Goal: Task Accomplishment & Management: Manage account settings

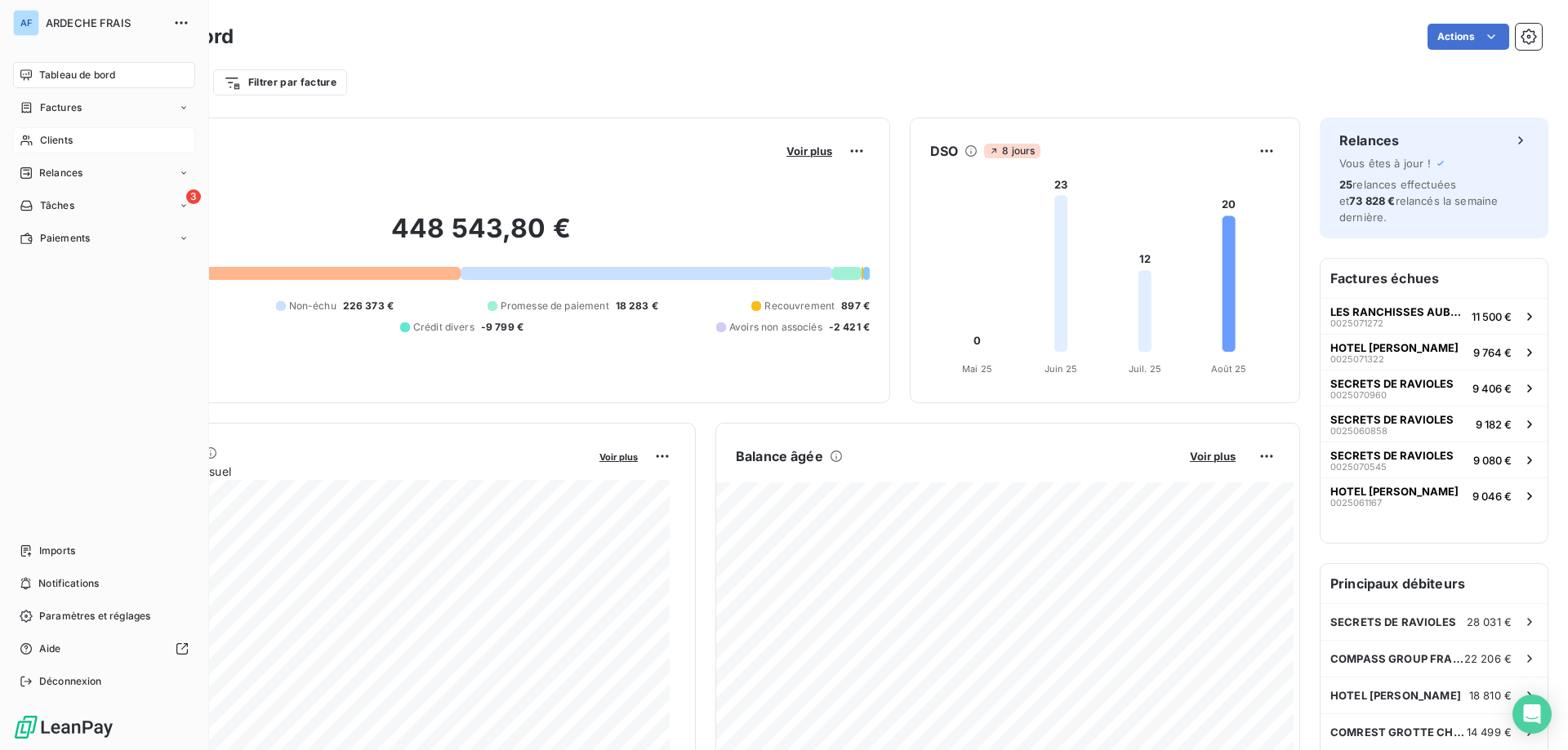
click at [50, 134] on span "Clients" at bounding box center [56, 141] width 33 height 15
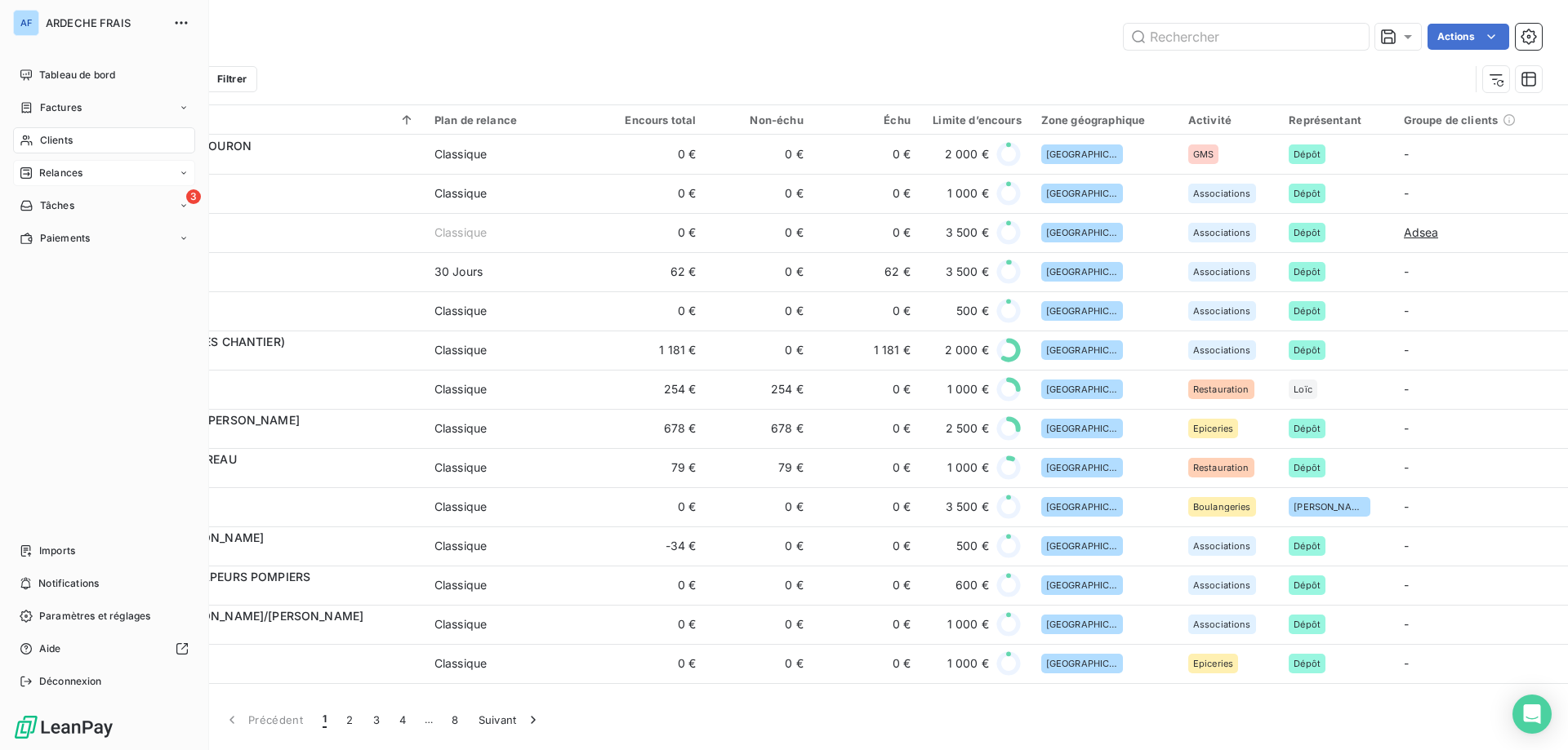
click at [54, 170] on span "Relances" at bounding box center [61, 173] width 44 height 15
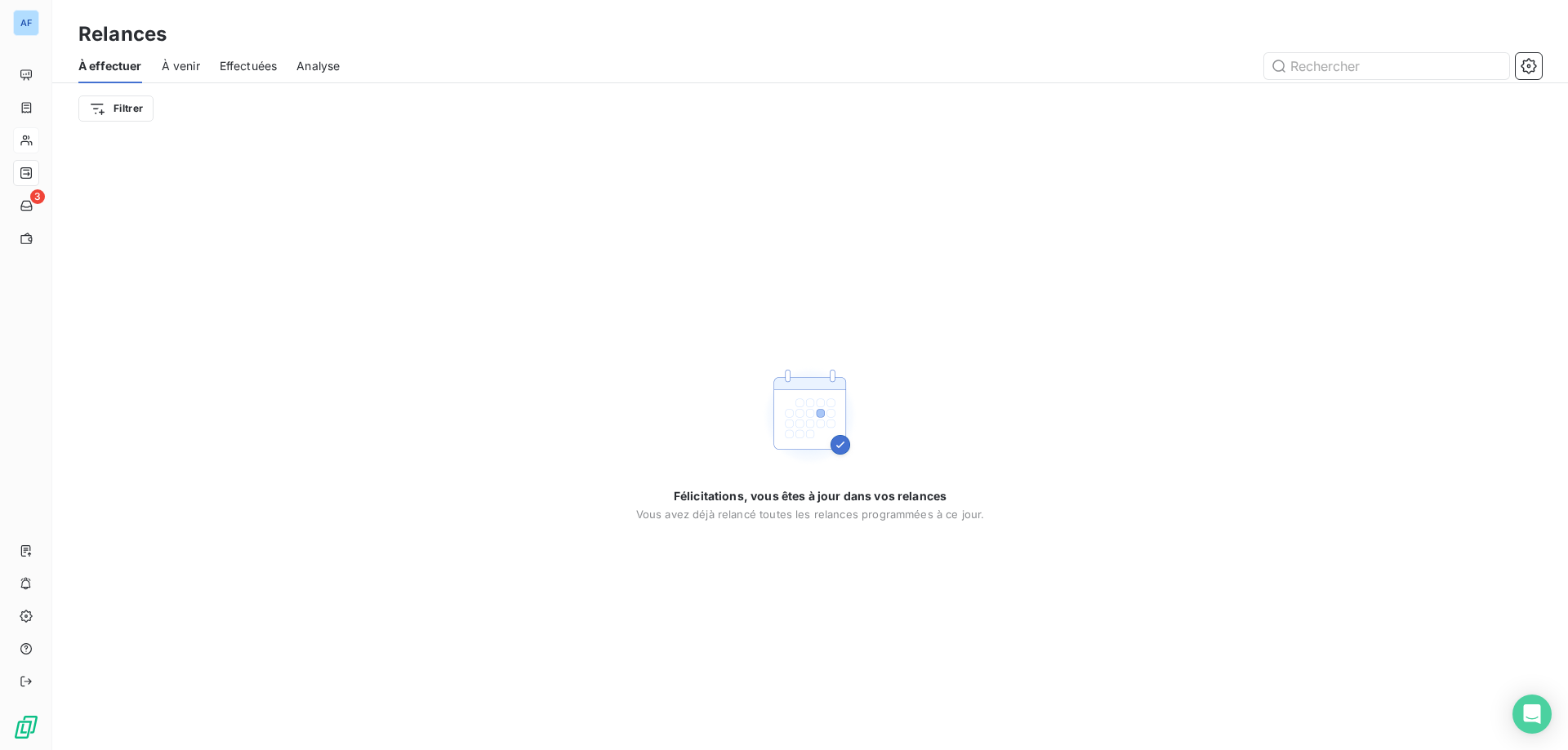
click at [189, 73] on span "À venir" at bounding box center [180, 66] width 38 height 16
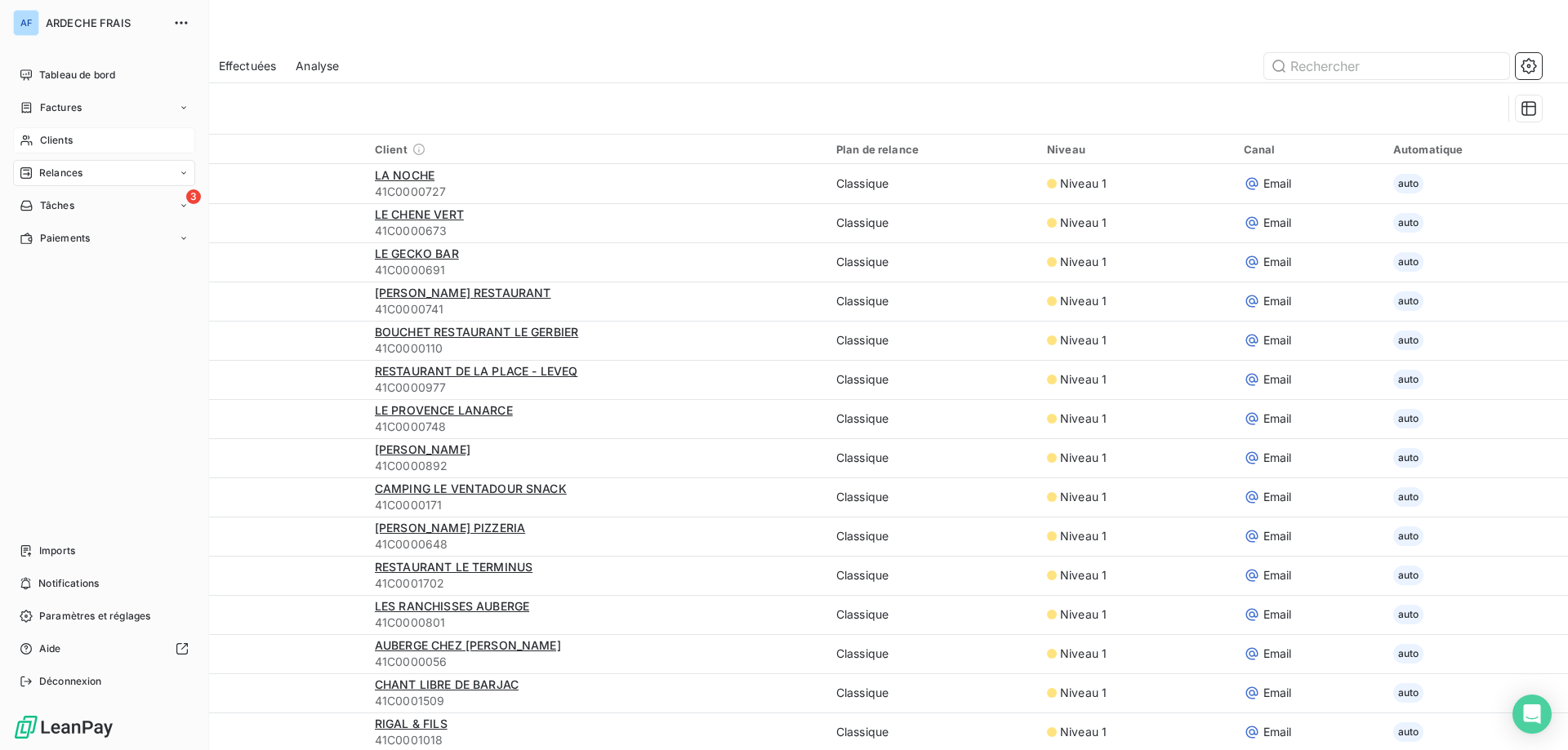
click at [70, 143] on span "Clients" at bounding box center [56, 141] width 33 height 15
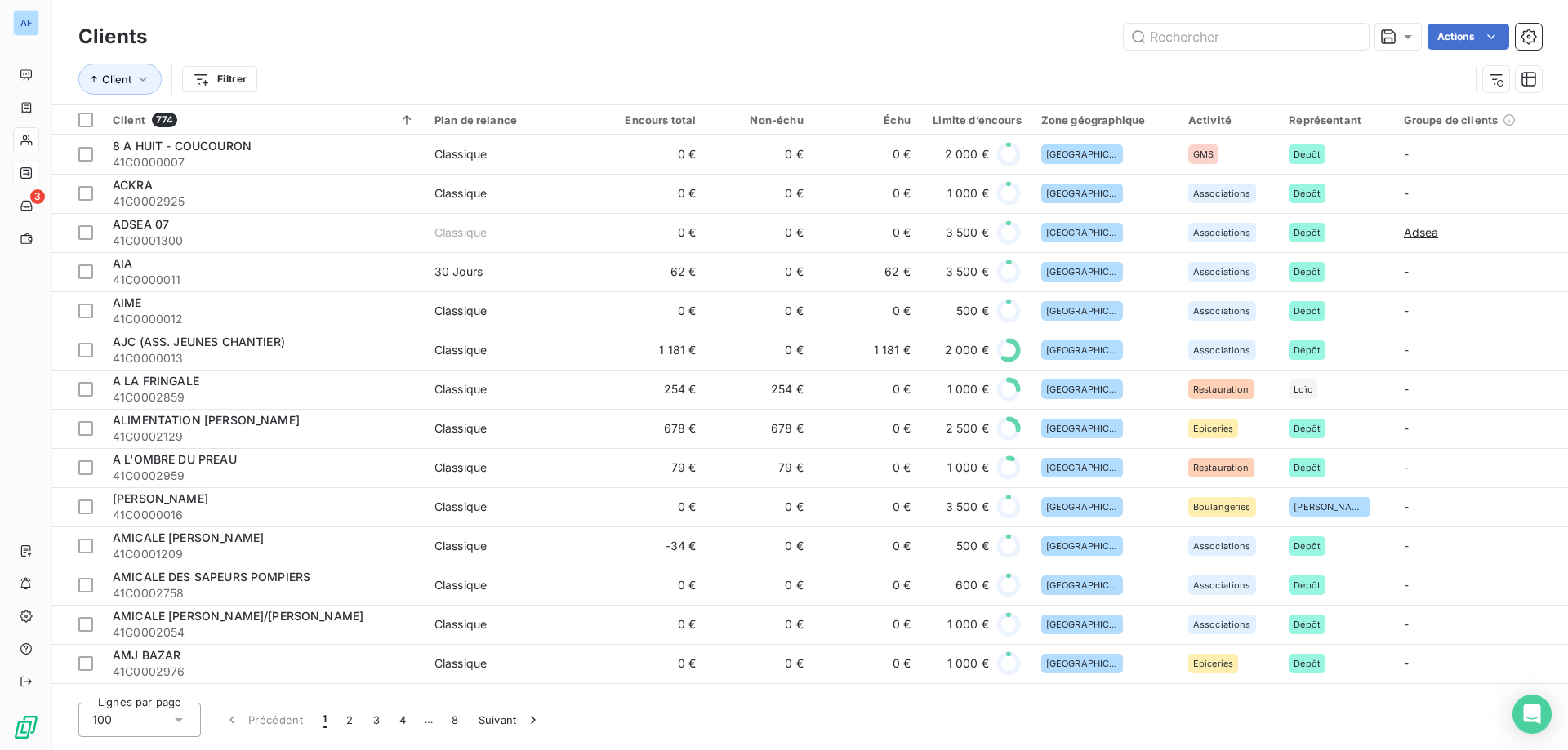
click at [131, 725] on div "100" at bounding box center [139, 720] width 122 height 34
click at [122, 651] on span "50" at bounding box center [117, 656] width 14 height 16
click at [540, 162] on div at bounding box center [495, 163] width 163 height 34
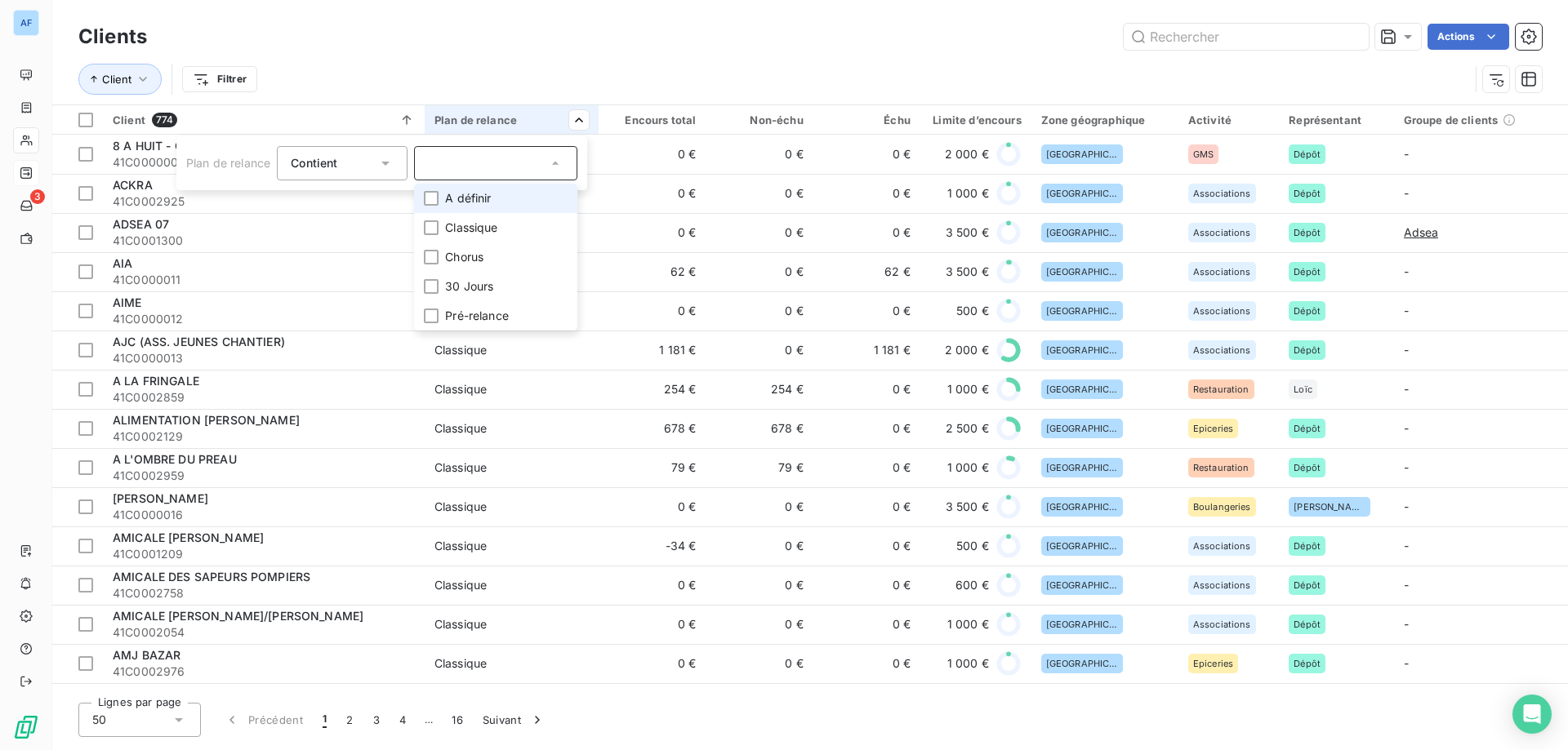
click at [526, 197] on li "A définir" at bounding box center [495, 199] width 163 height 29
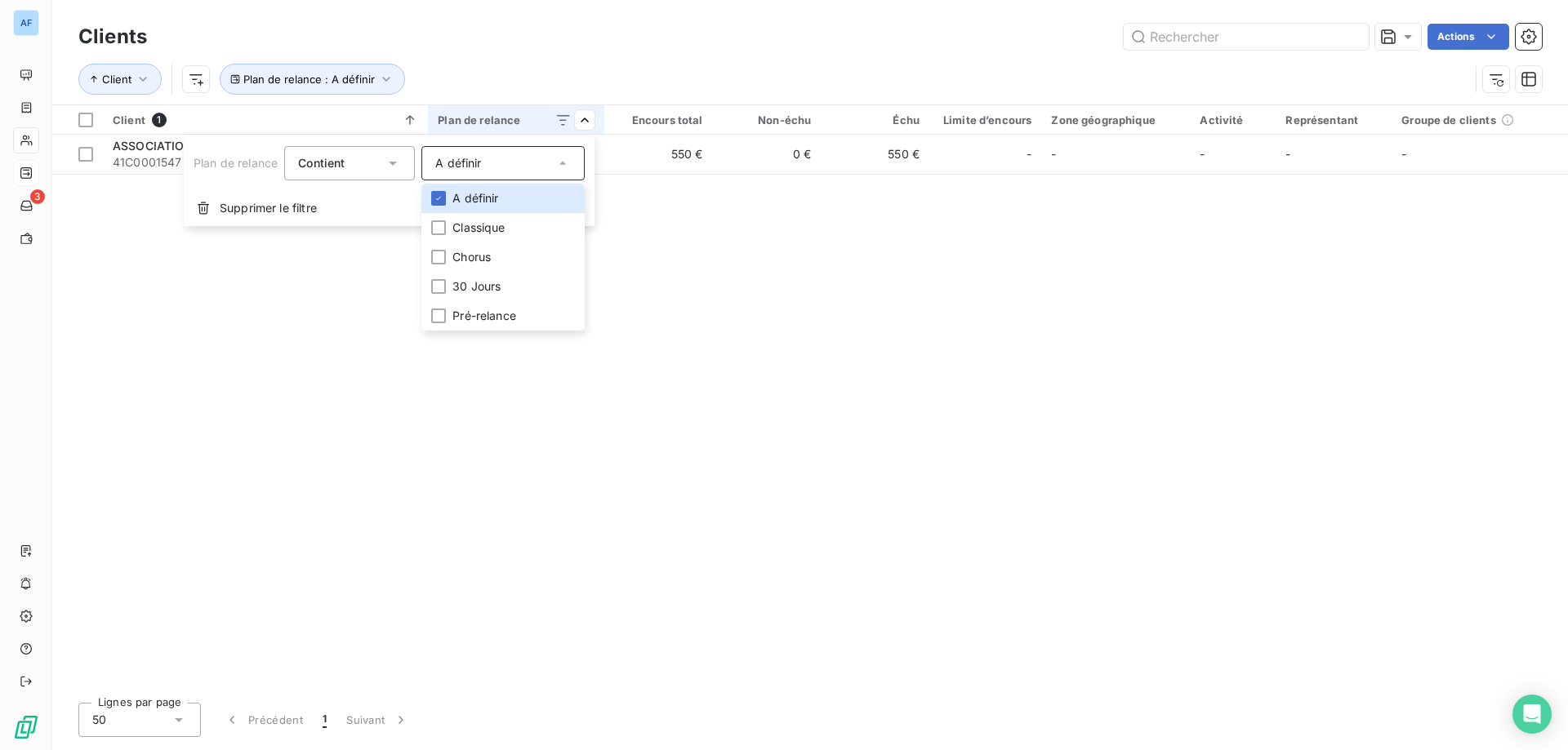
click at [822, 532] on html "AF 3 Clients Actions Client Plan de relance : A définir Client 1 Plan de relanc…" at bounding box center [784, 375] width 1568 height 750
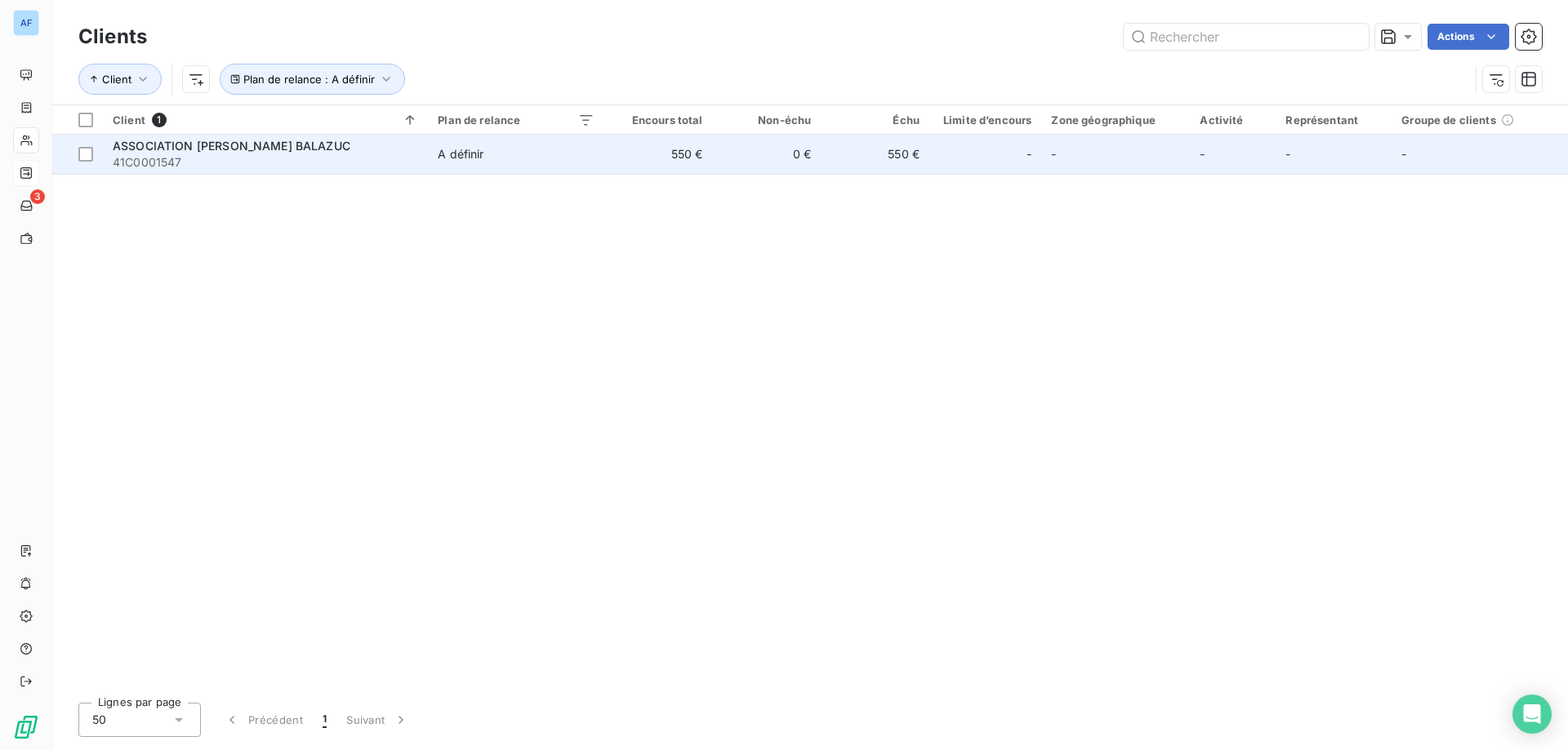
click at [663, 168] on td "550 €" at bounding box center [658, 154] width 109 height 39
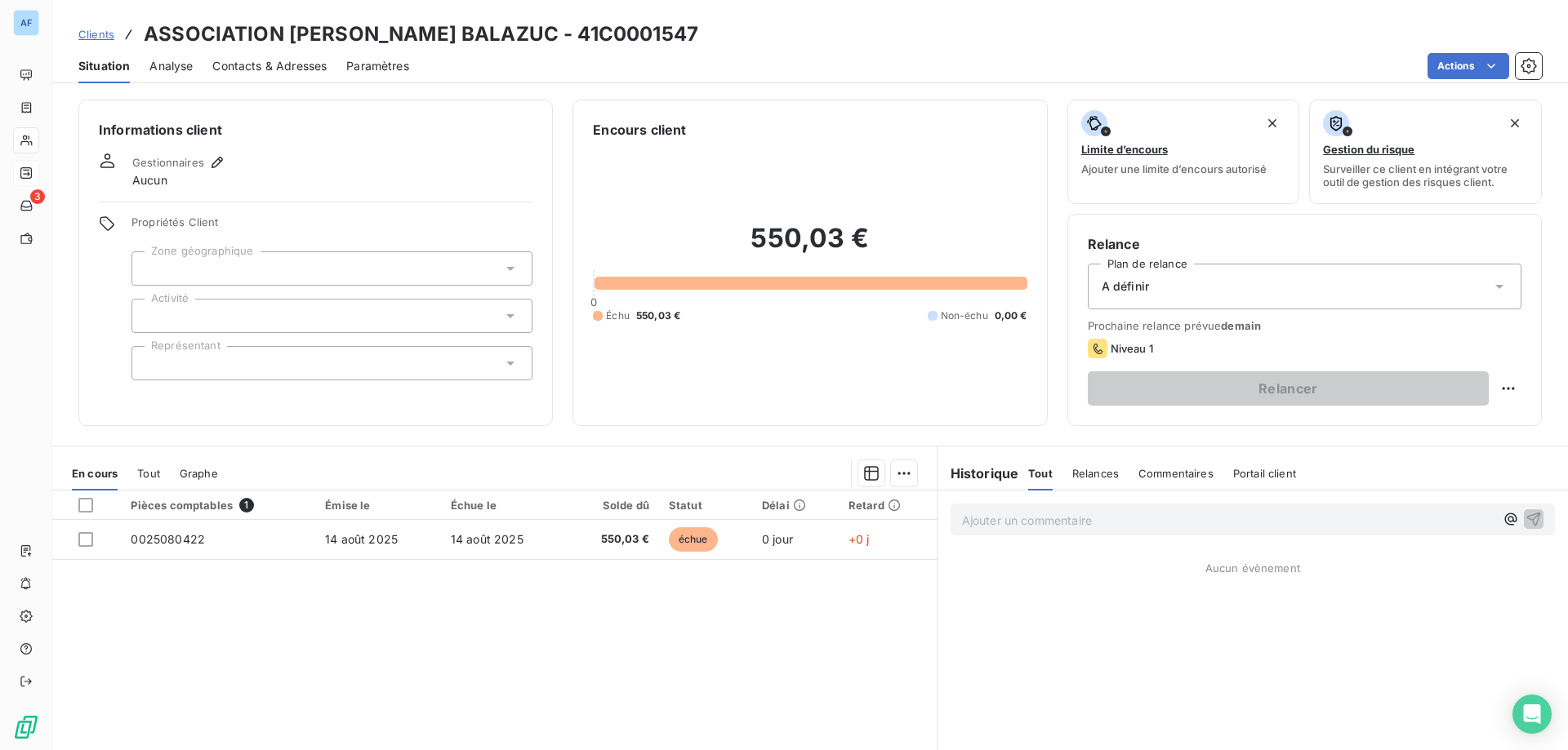
click at [241, 251] on div at bounding box center [332, 268] width 401 height 34
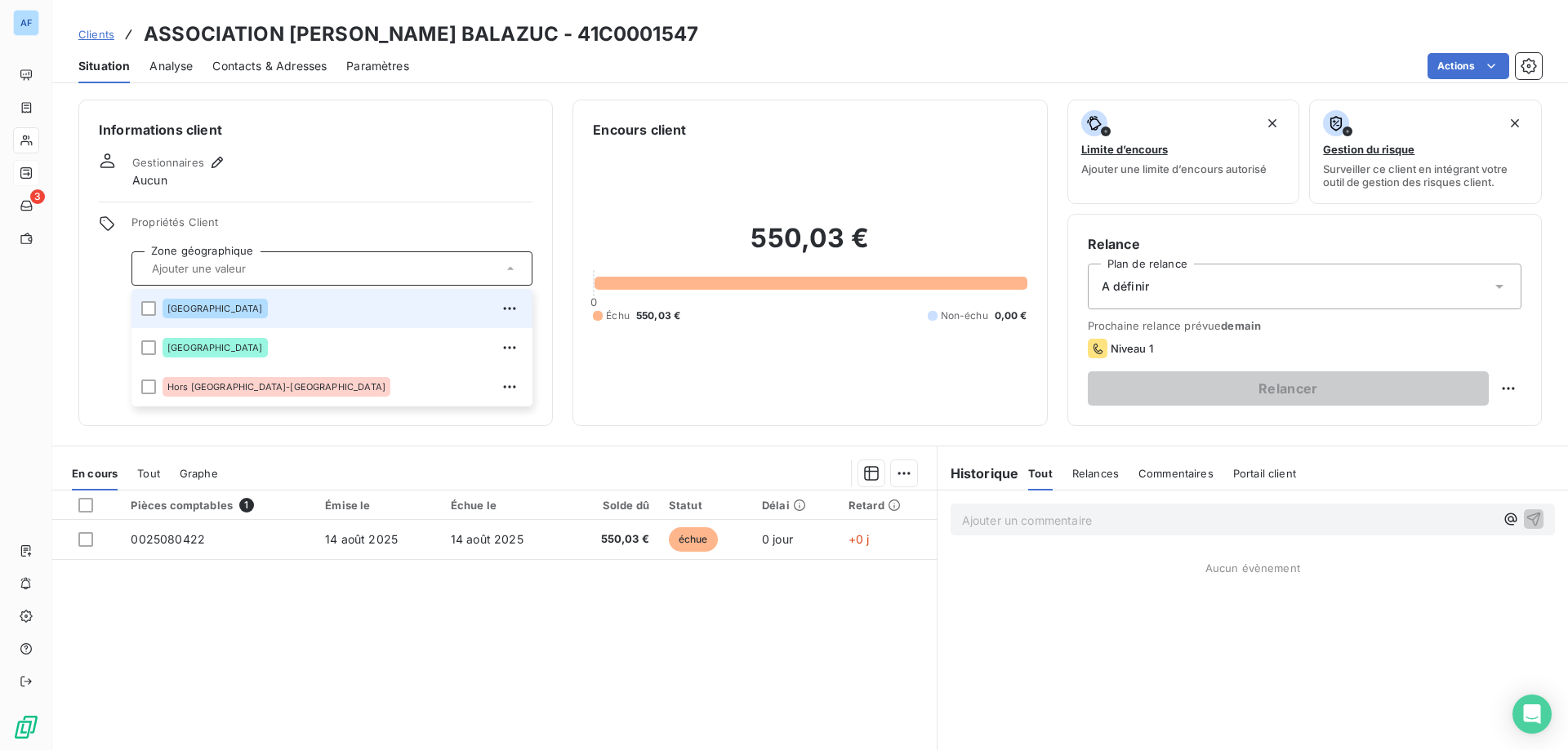
click at [228, 307] on div "[GEOGRAPHIC_DATA]" at bounding box center [342, 308] width 360 height 26
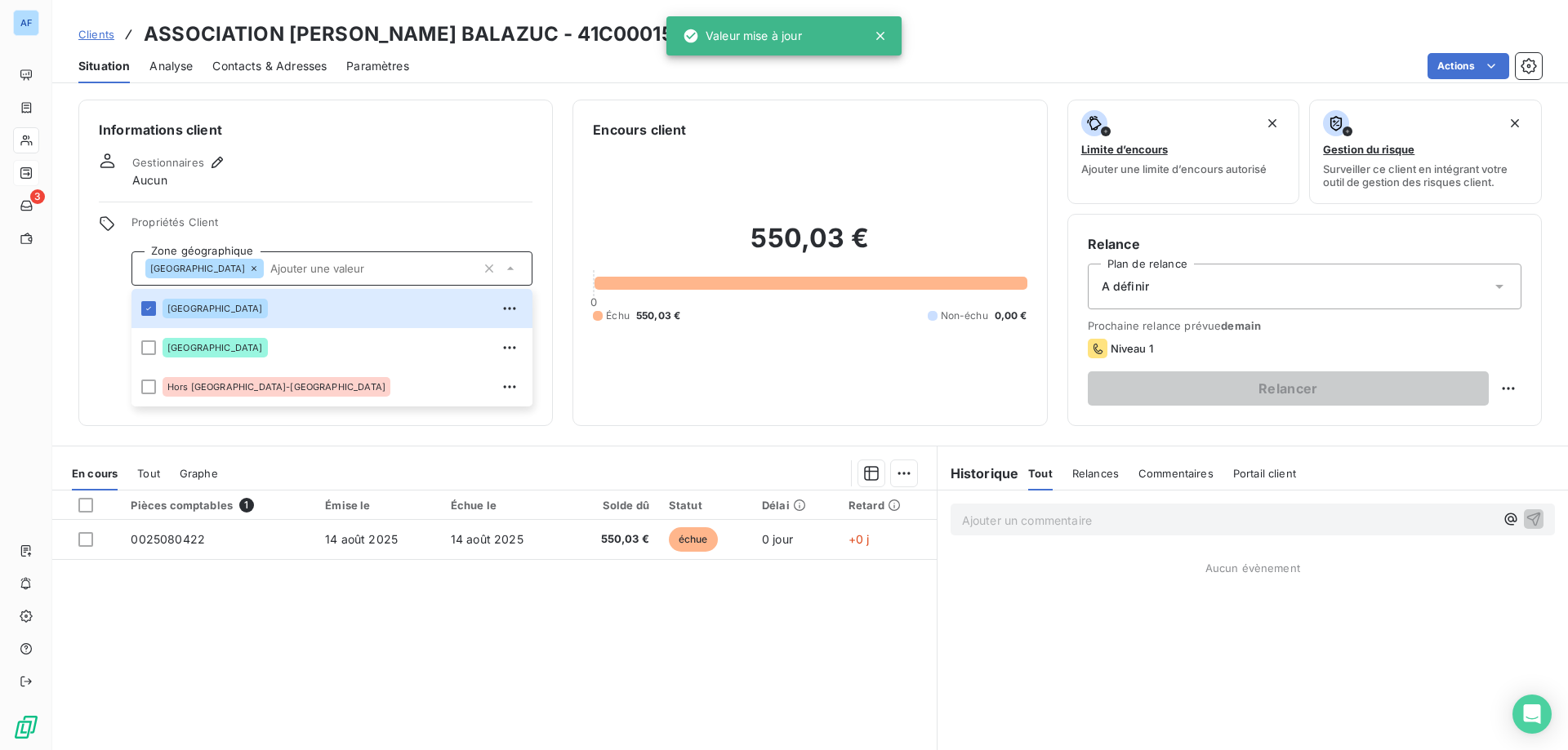
click at [332, 236] on span "Propriétés Client" at bounding box center [332, 227] width 401 height 23
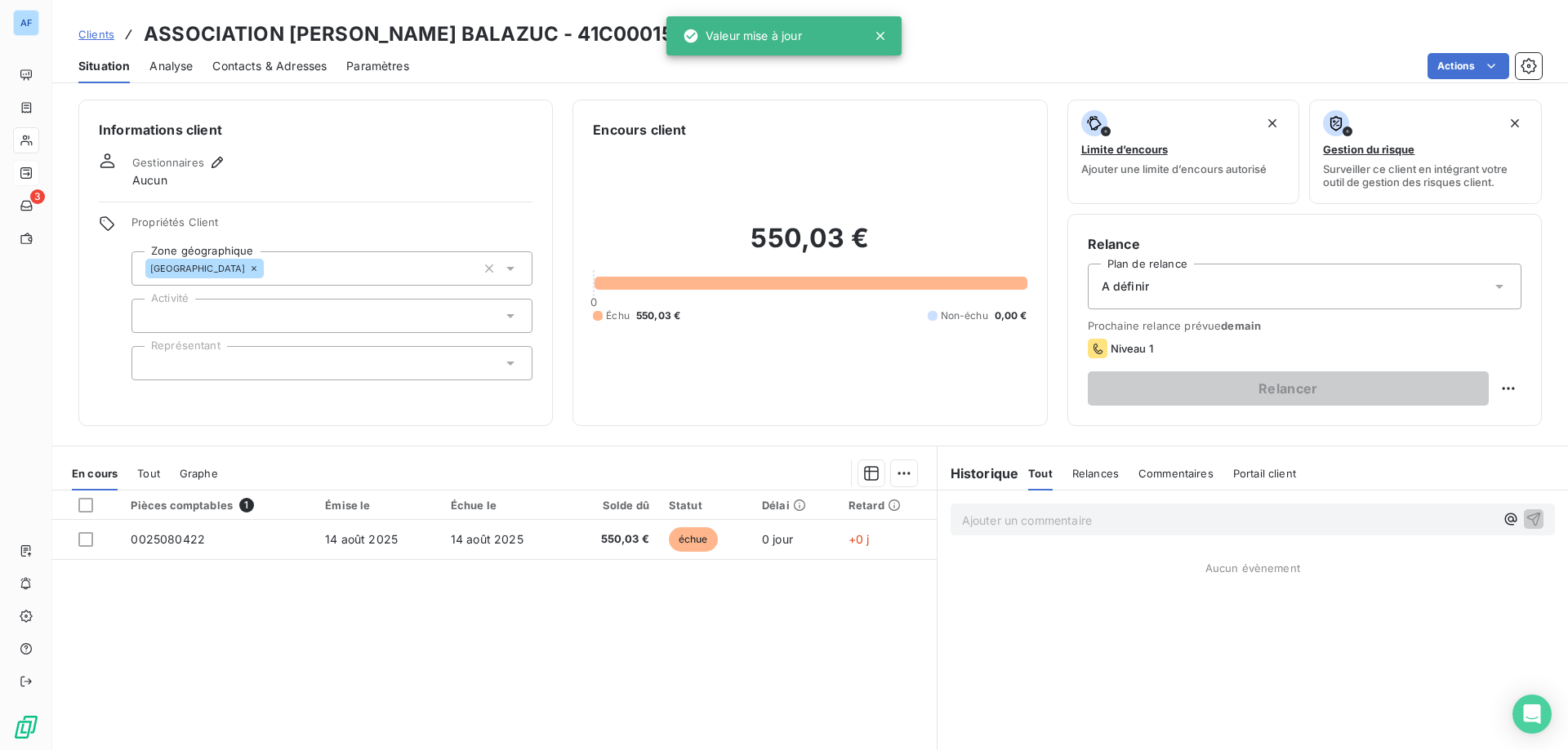
click at [283, 319] on div at bounding box center [332, 317] width 401 height 34
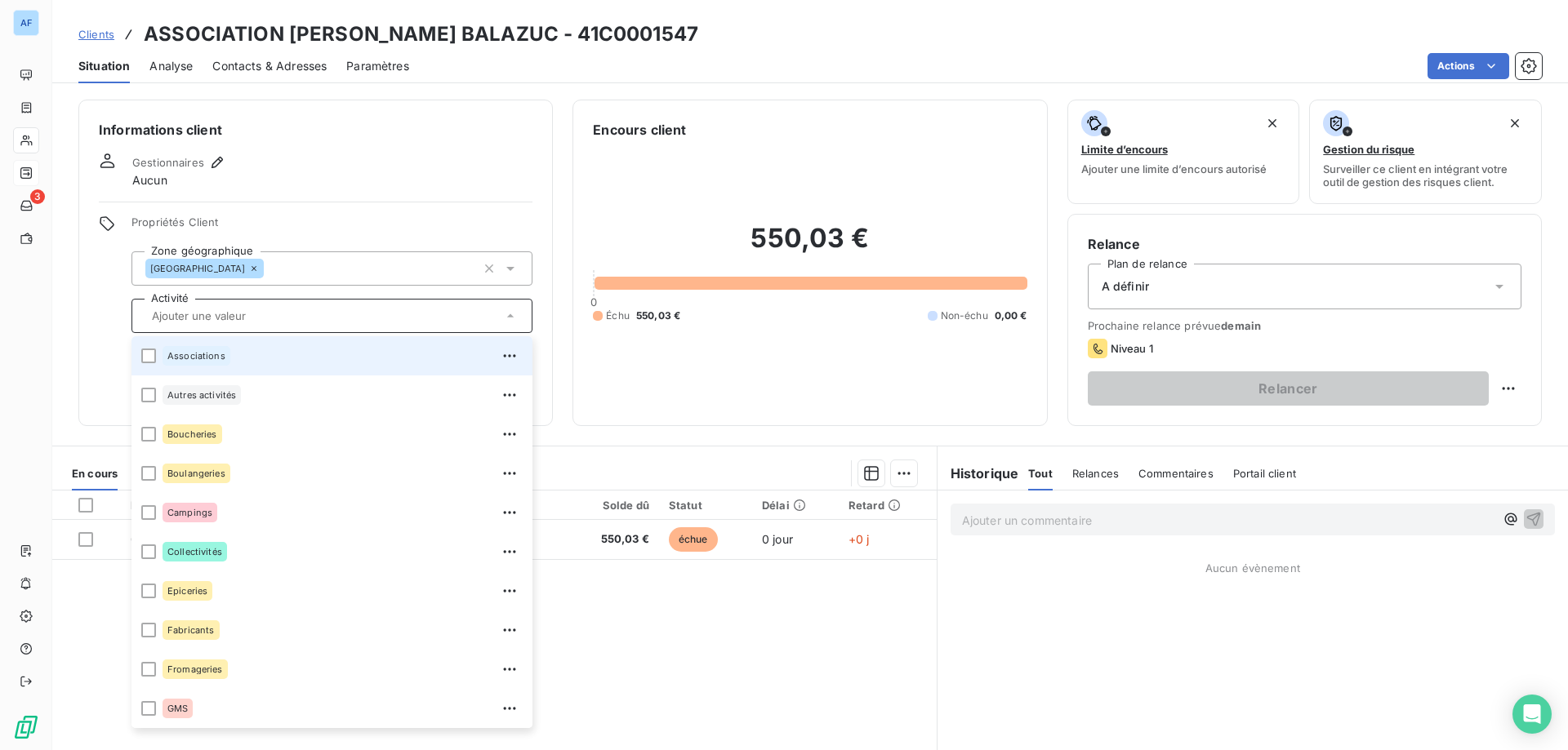
click at [259, 356] on div "Associations" at bounding box center [342, 356] width 360 height 26
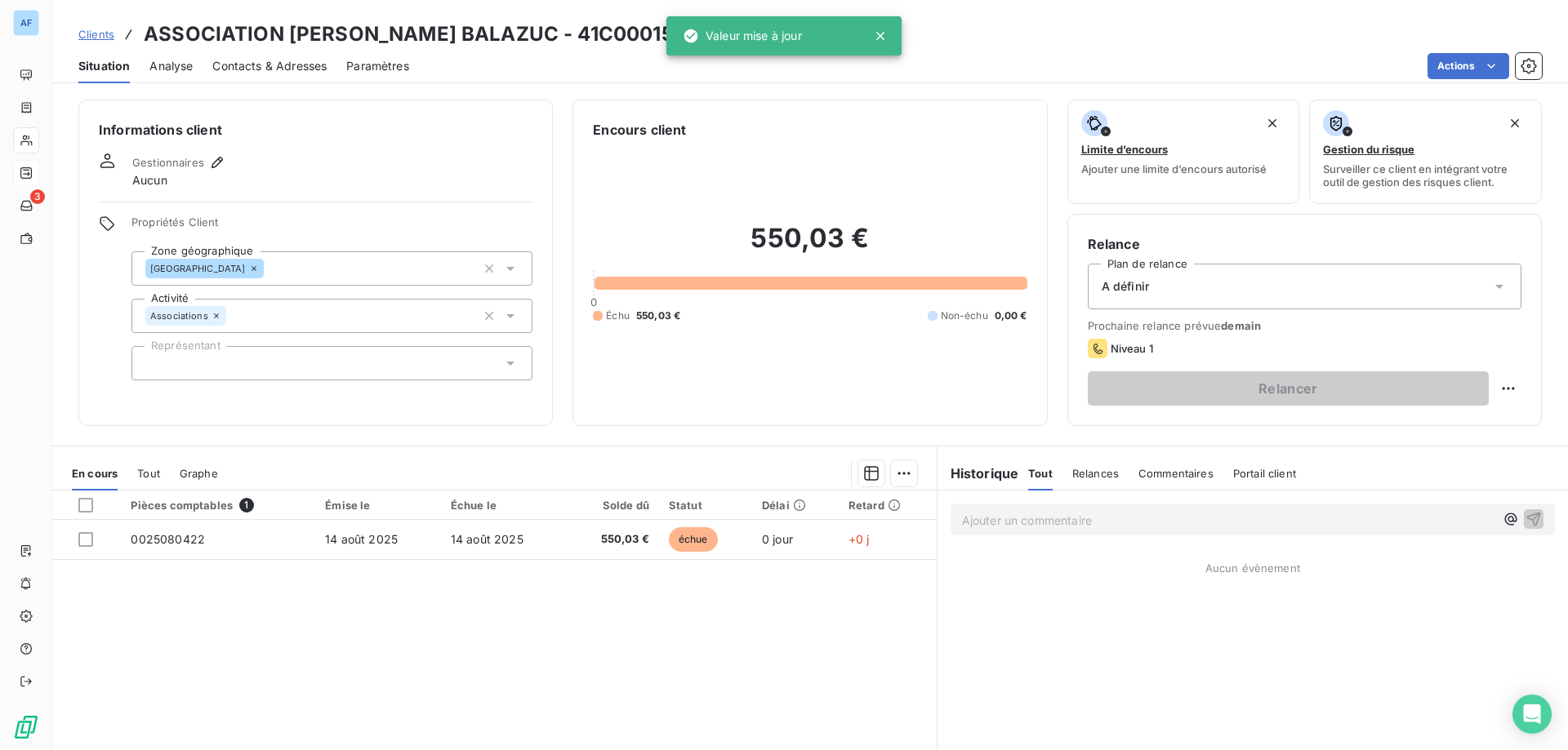
click at [325, 247] on div "Propriétés Client Zone géographique Ardèche Activité Associations Représentant" at bounding box center [332, 298] width 401 height 165
click at [286, 361] on div at bounding box center [332, 364] width 401 height 34
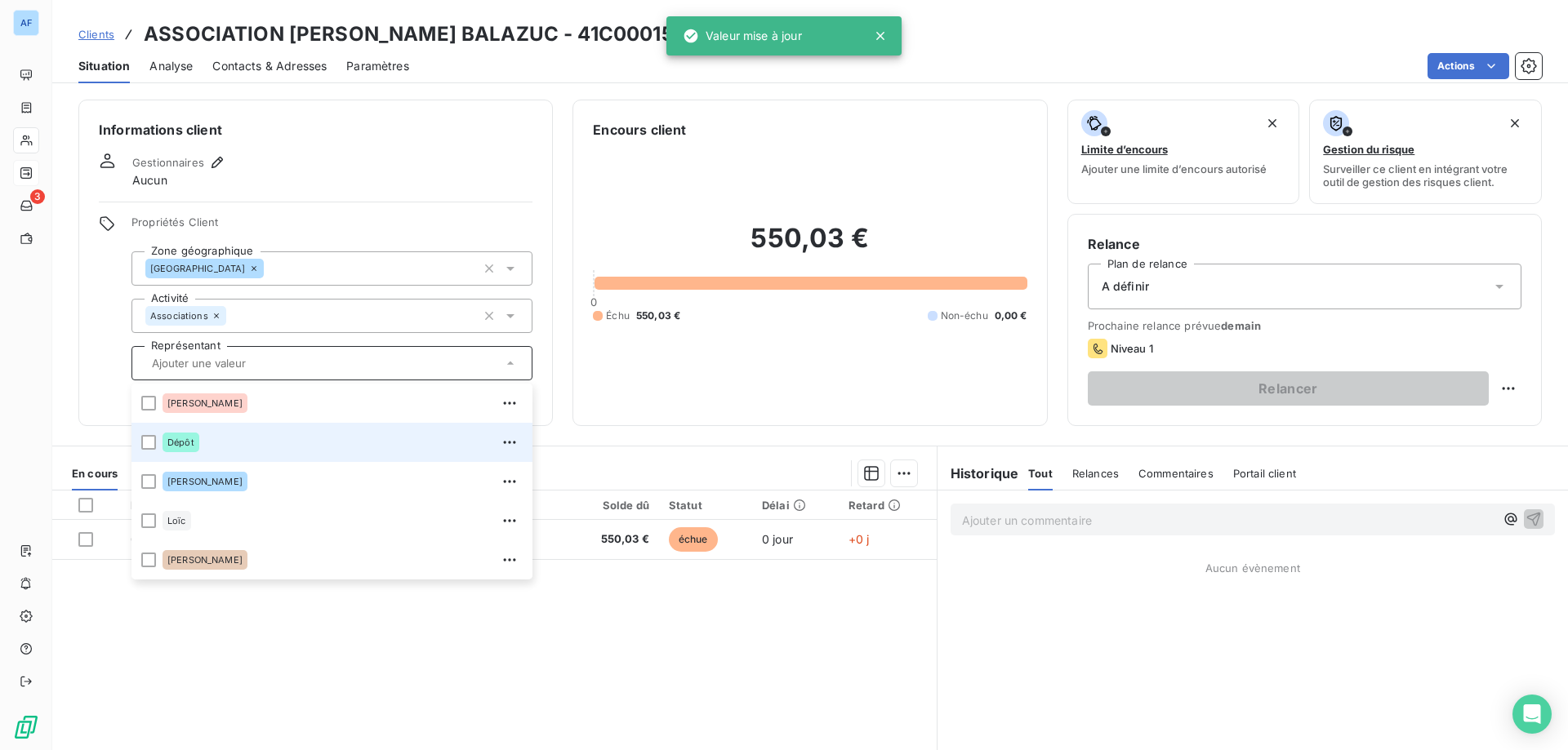
drag, startPoint x: 235, startPoint y: 435, endPoint x: 270, endPoint y: 376, distance: 68.6
click at [236, 435] on div "Dépôt" at bounding box center [342, 443] width 360 height 26
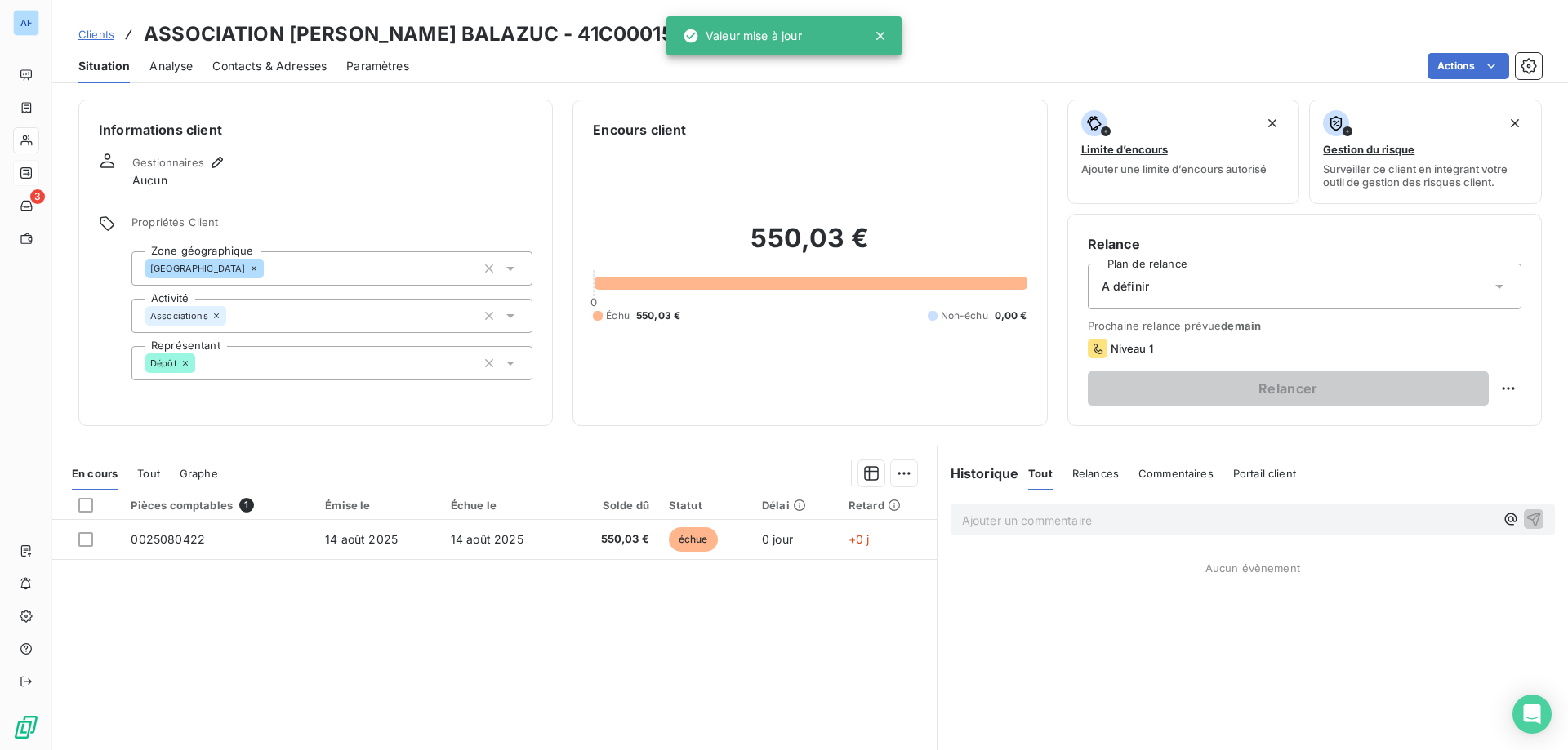
click at [373, 192] on div "Informations client Gestionnaires Aucun Propriétés Client Zone géographique Ard…" at bounding box center [315, 263] width 474 height 326
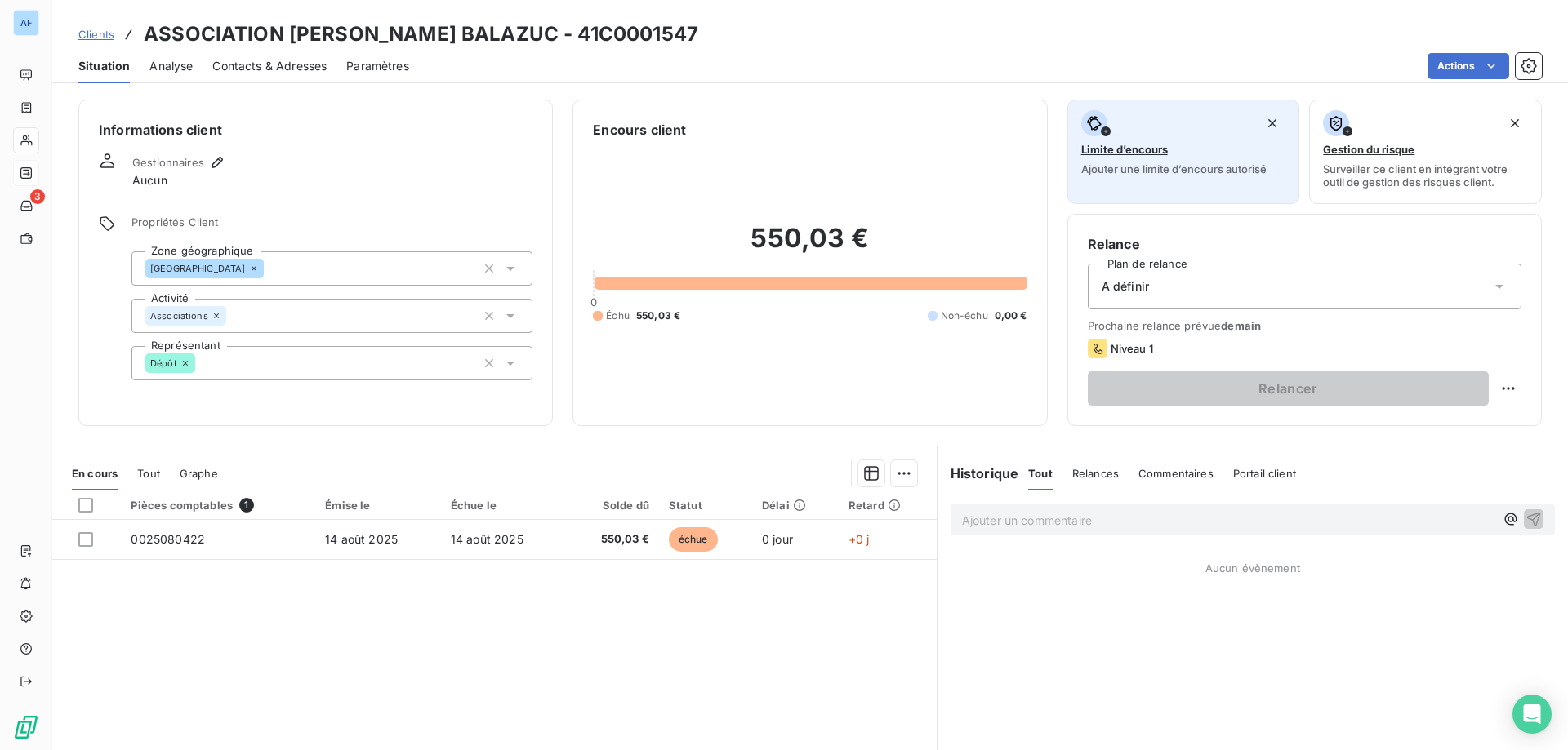
click at [1231, 160] on div "Limite d’encours Ajouter une limite d’encours autorisé" at bounding box center [1183, 143] width 205 height 65
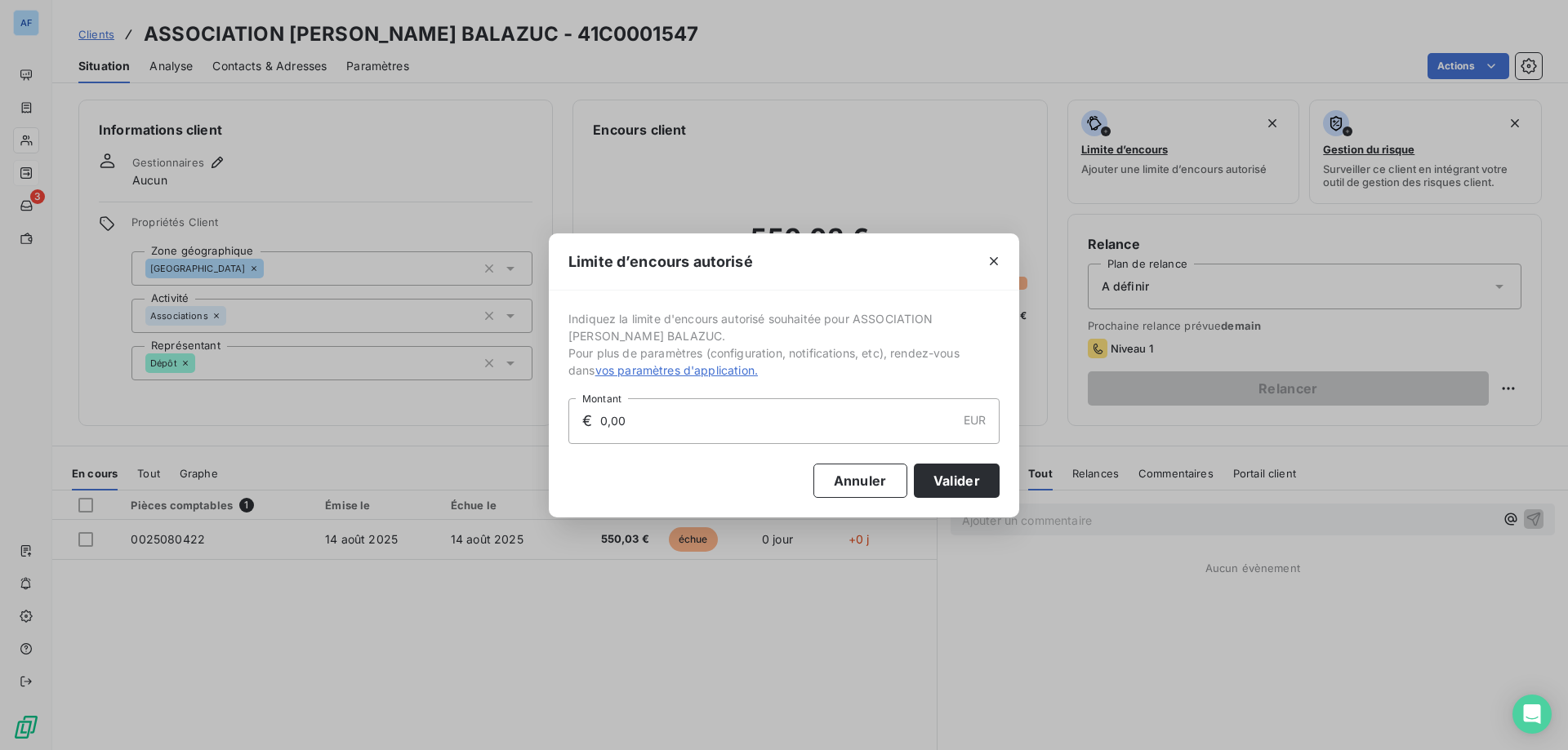
drag, startPoint x: 636, startPoint y: 422, endPoint x: 267, endPoint y: 430, distance: 369.1
click at [299, 430] on div "Limite d’encours autorisé Indiquez la limite d'encours autorisé souhaitée pour …" at bounding box center [784, 375] width 1568 height 750
type input "1 500,00"
click at [952, 489] on button "Valider" at bounding box center [956, 481] width 86 height 34
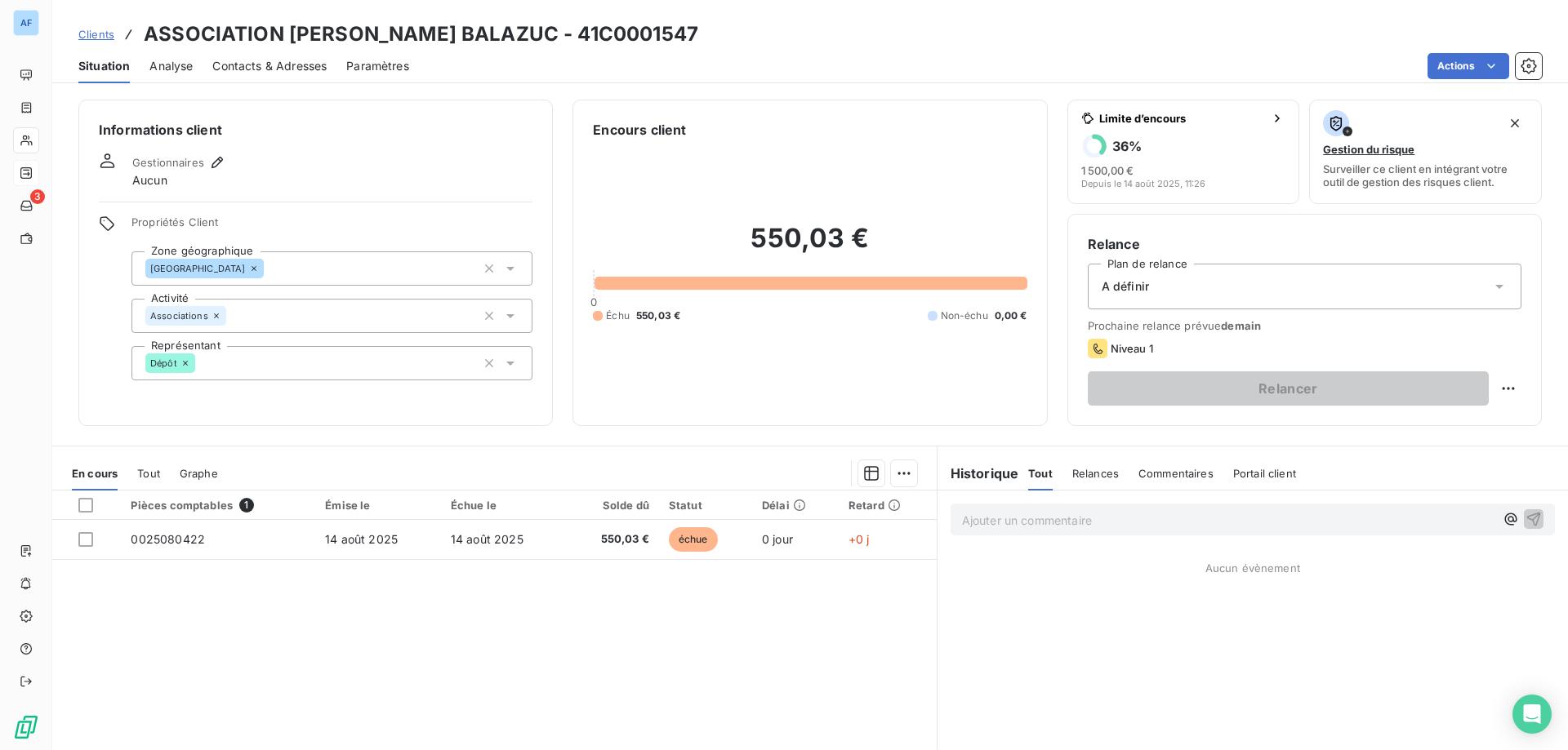
click at [1144, 280] on div "A définir" at bounding box center [1304, 287] width 433 height 45
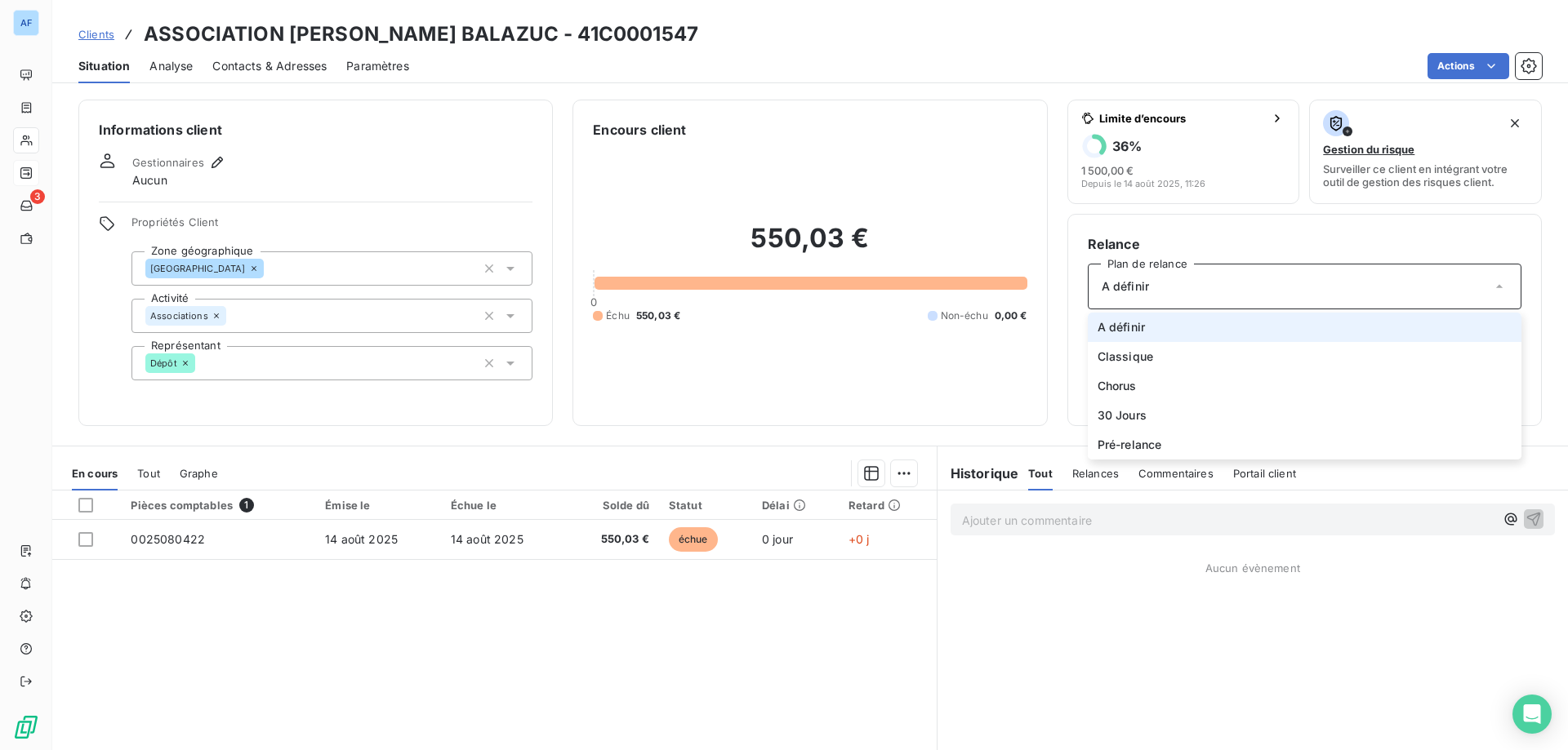
click at [1144, 283] on div "A définir" at bounding box center [1304, 287] width 433 height 45
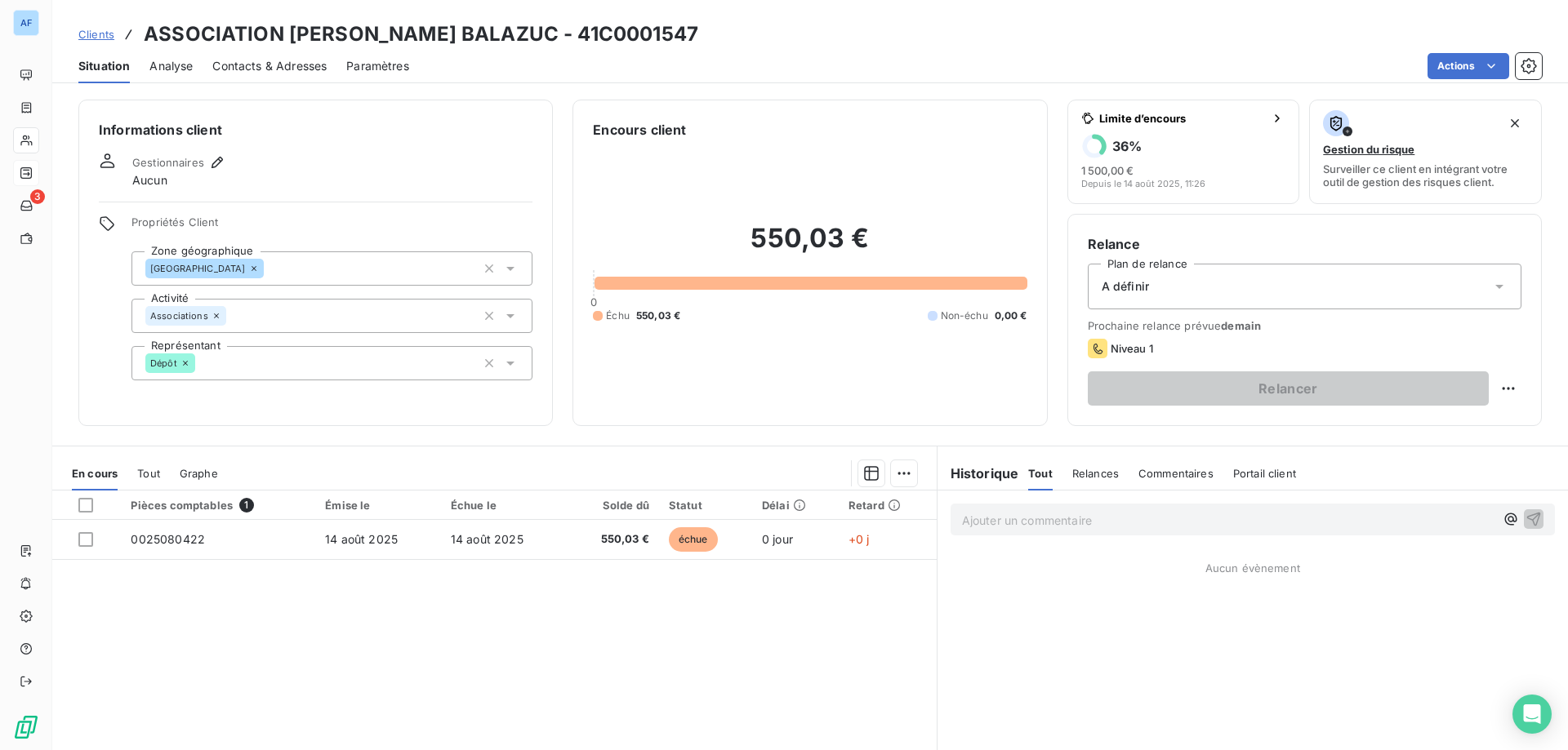
click at [1135, 287] on span "A définir" at bounding box center [1125, 287] width 47 height 16
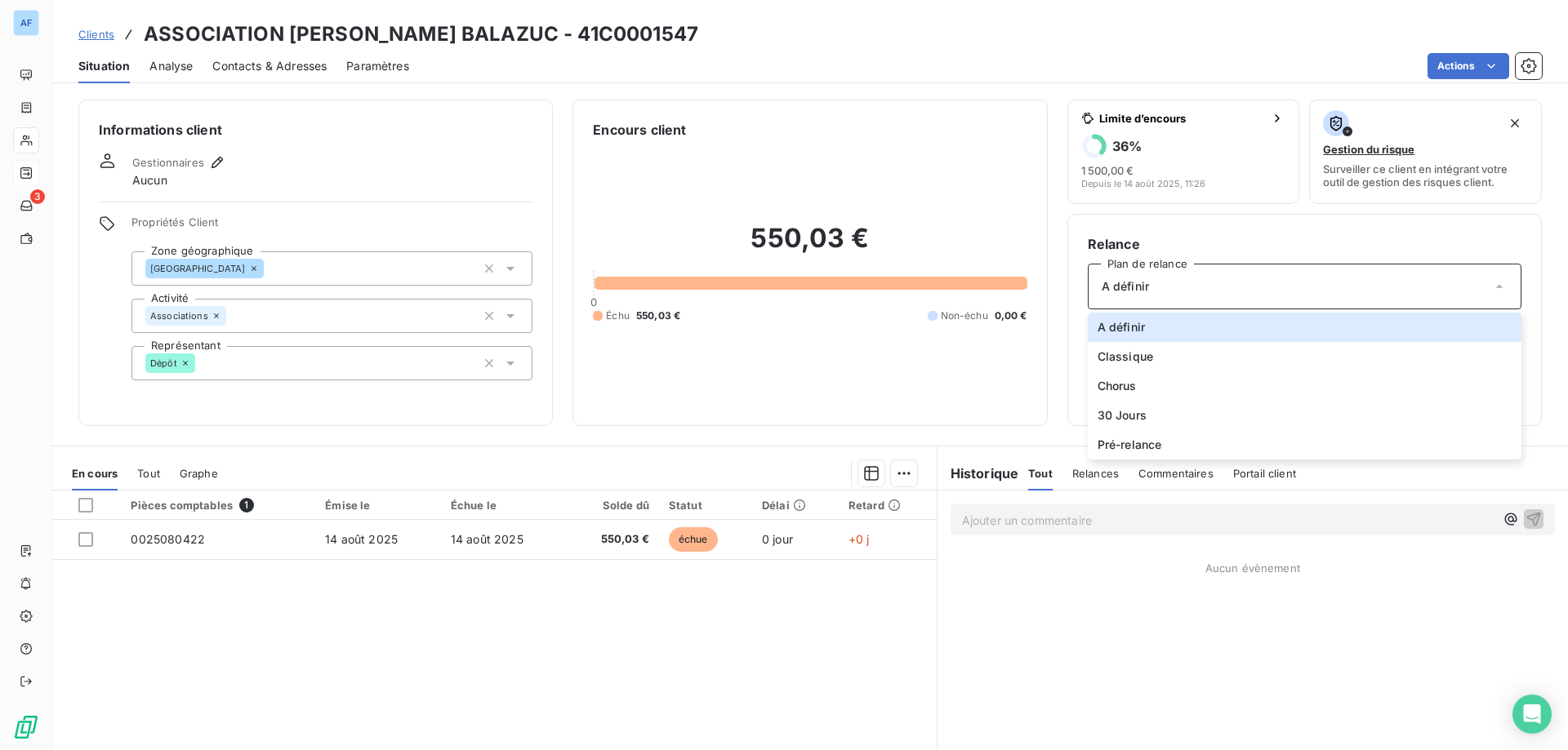
click at [1124, 283] on span "A définir" at bounding box center [1125, 287] width 47 height 16
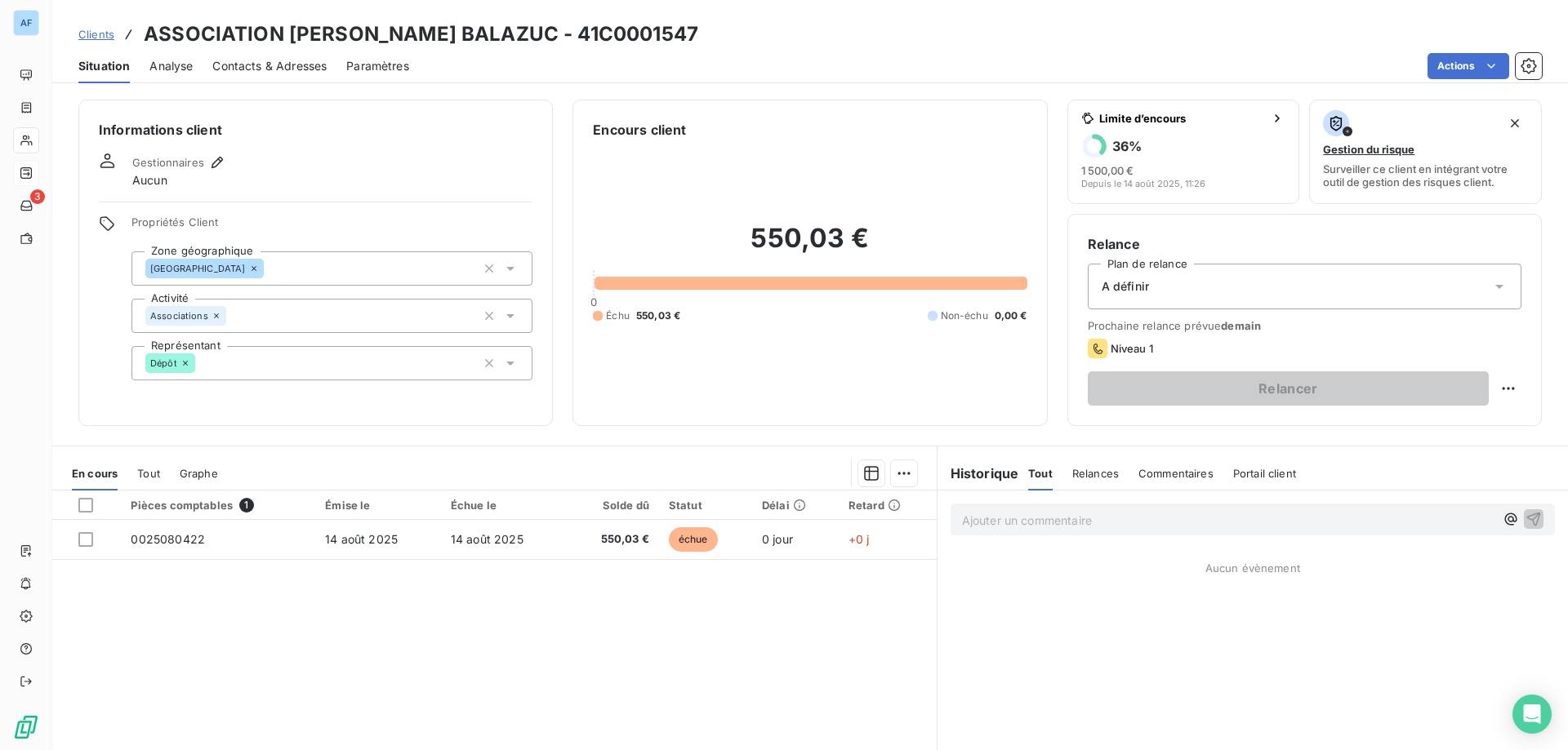
click at [1176, 276] on div "A définir" at bounding box center [1304, 287] width 433 height 45
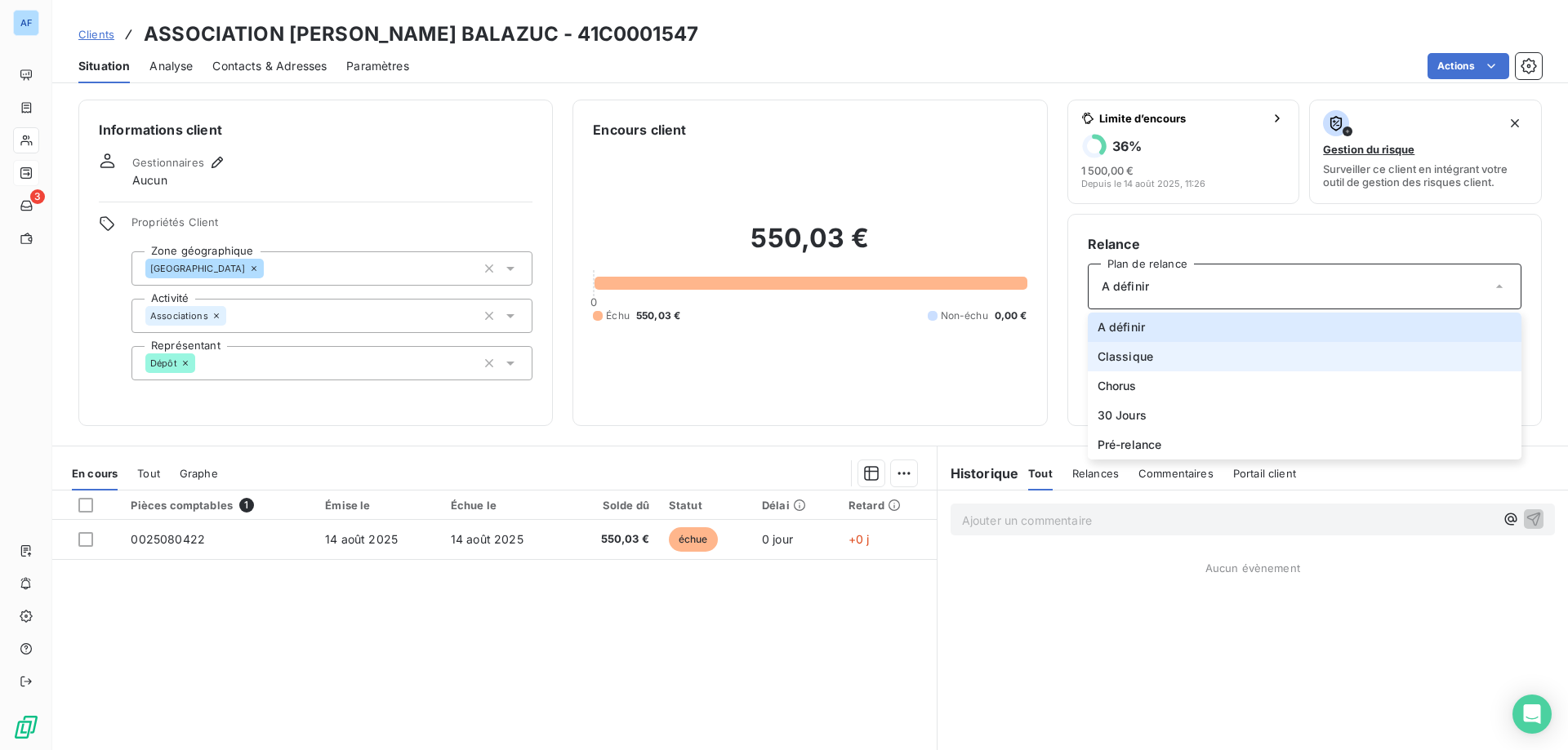
click at [1127, 359] on span "Classique" at bounding box center [1125, 356] width 55 height 16
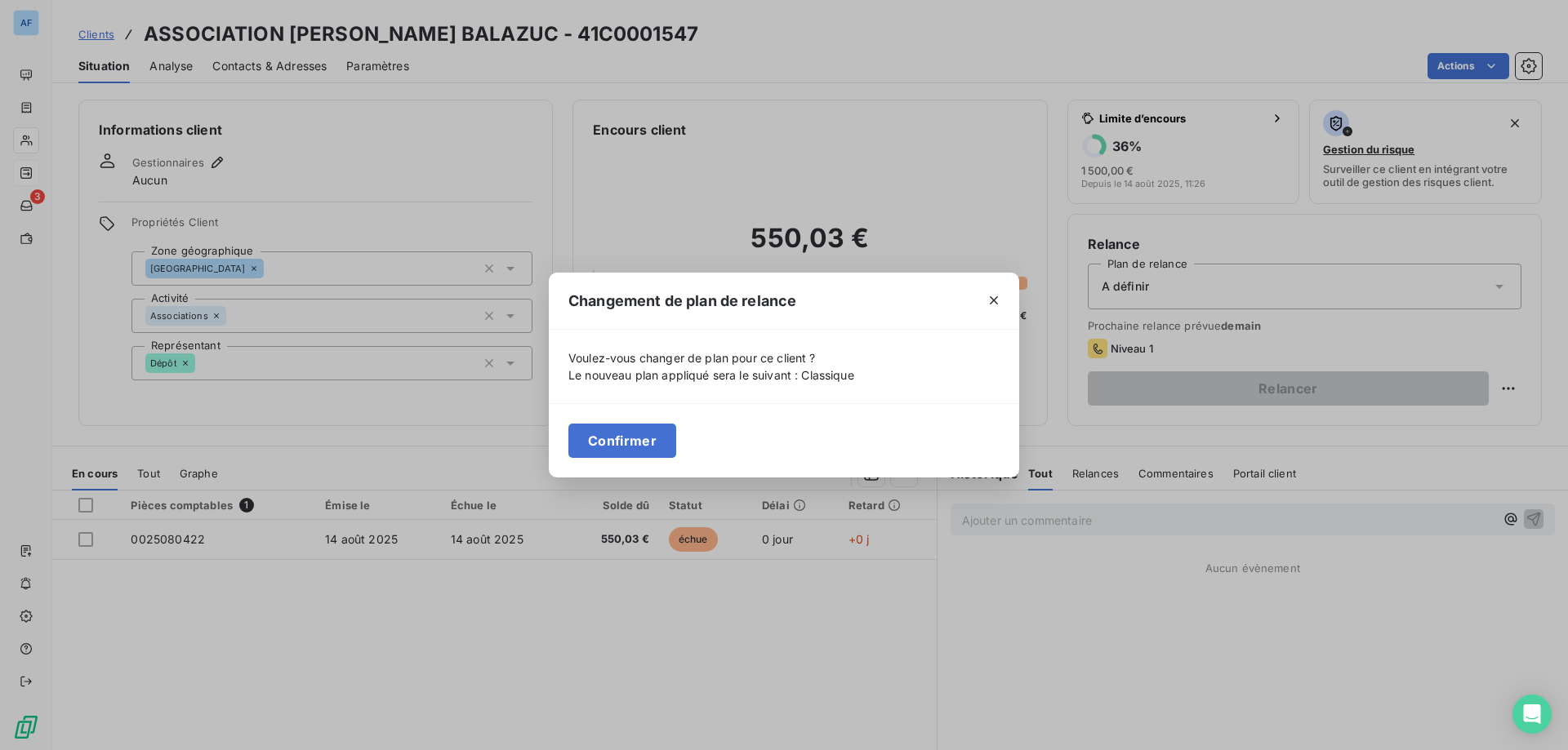
click at [661, 438] on button "Confirmer" at bounding box center [622, 441] width 108 height 34
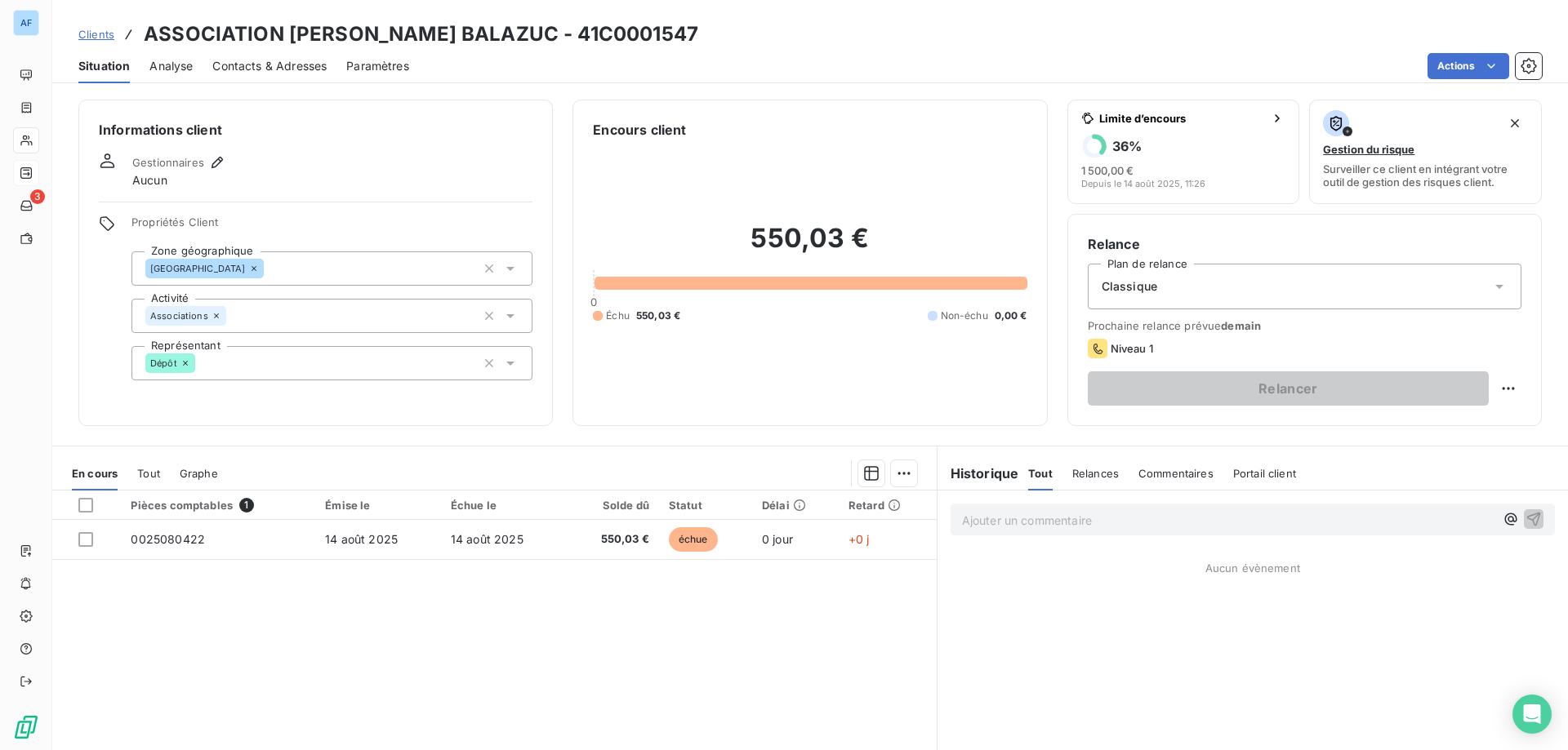
drag, startPoint x: 176, startPoint y: 60, endPoint x: 184, endPoint y: 63, distance: 8.5
click at [176, 61] on span "Analyse" at bounding box center [171, 66] width 44 height 16
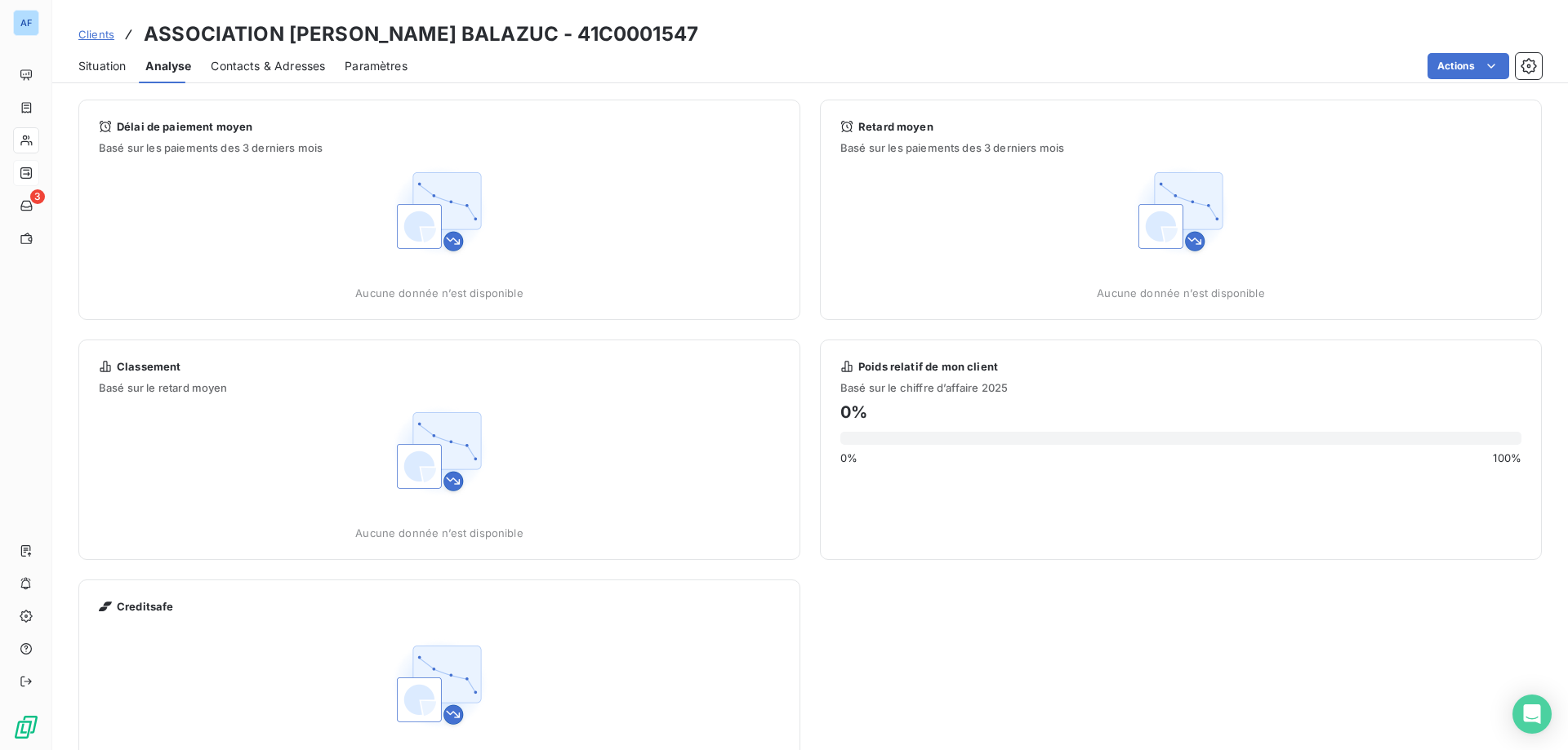
click at [284, 73] on span "Contacts & Adresses" at bounding box center [268, 66] width 114 height 16
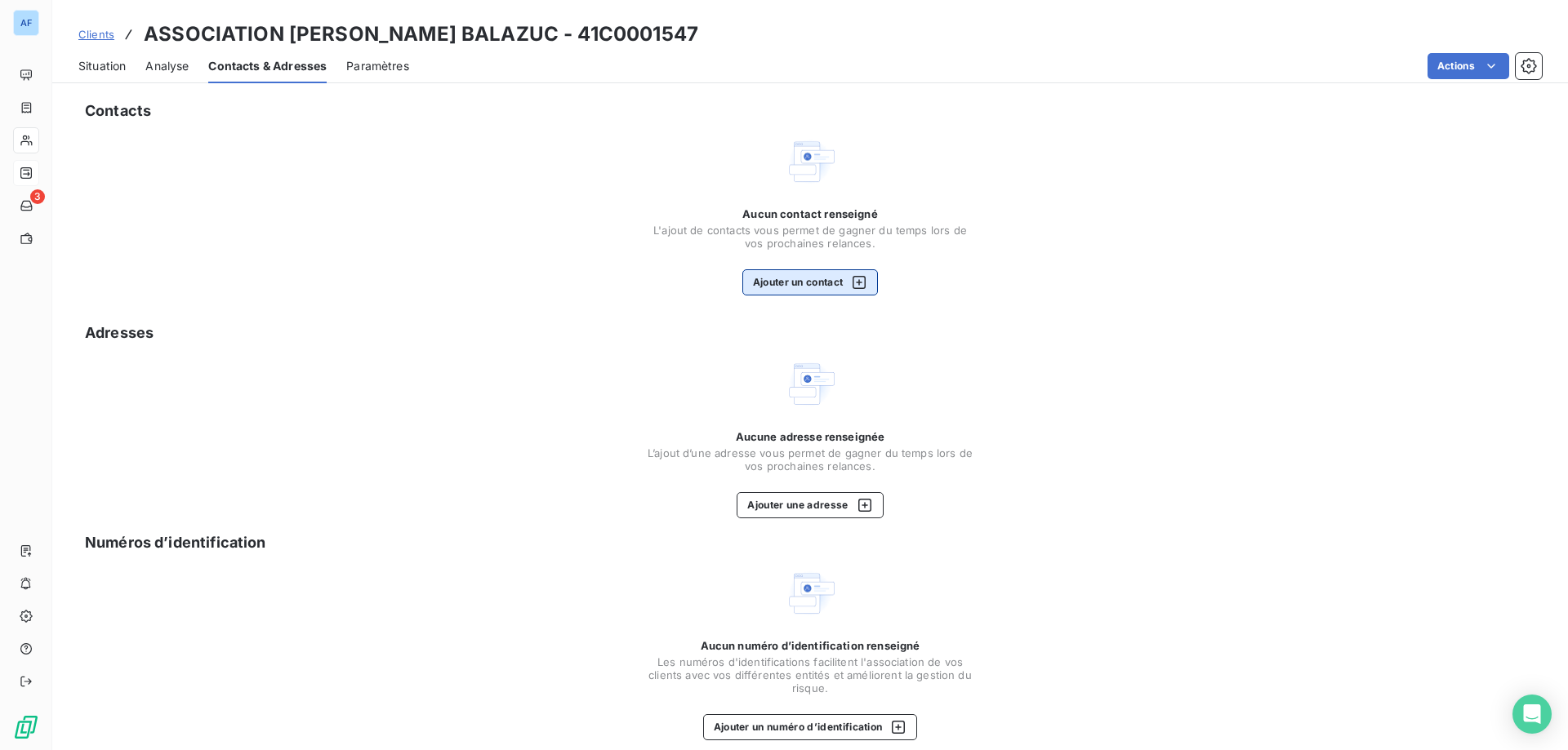
click at [807, 283] on button "Ajouter un contact" at bounding box center [810, 282] width 136 height 26
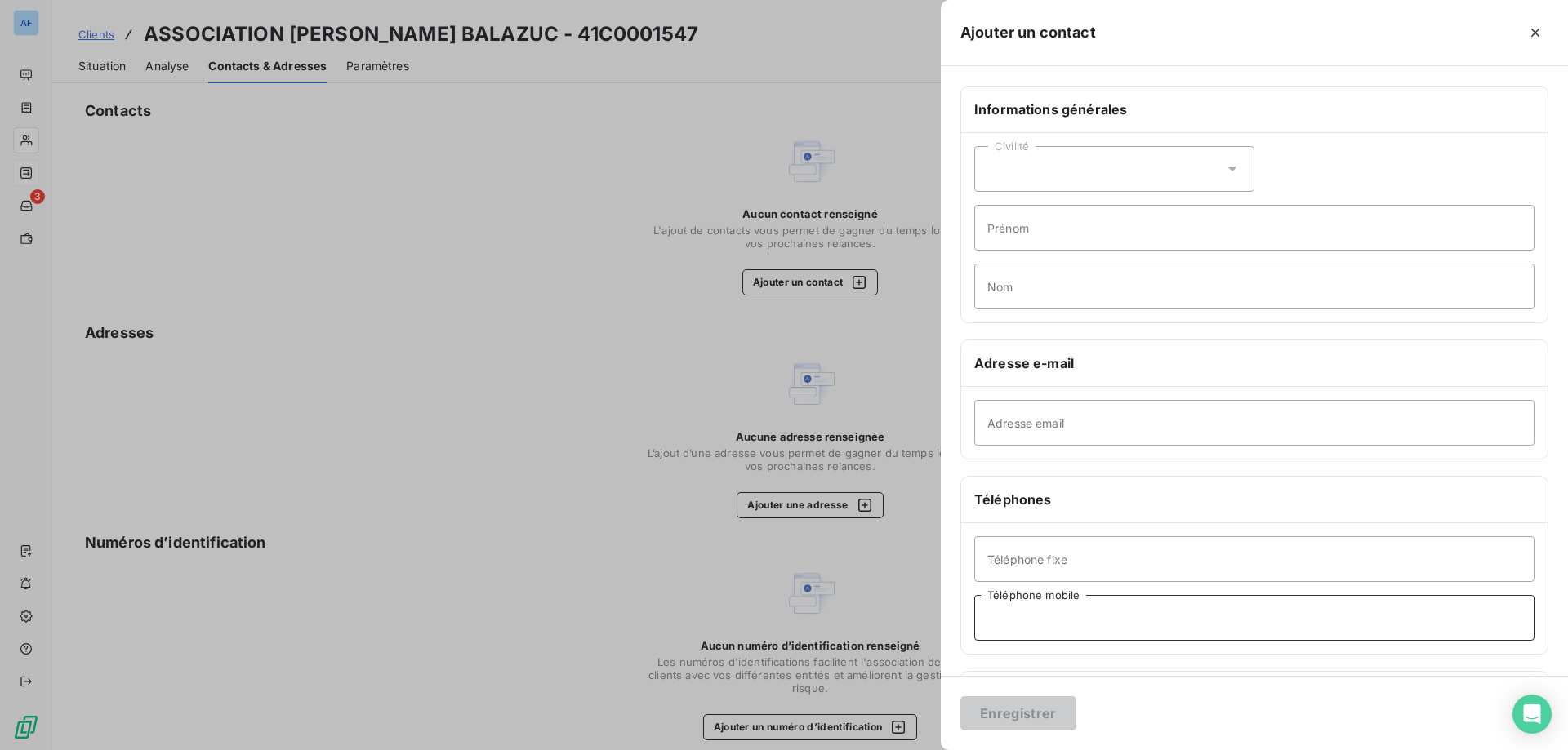
click at [1053, 627] on input "Téléphone mobile" at bounding box center [1254, 618] width 560 height 45
paste input "0689638966"
click at [1001, 619] on input "0689638966" at bounding box center [1254, 618] width 560 height 45
click at [1024, 621] on input "06 89638966" at bounding box center [1254, 618] width 560 height 45
click at [1040, 621] on input "06 89 638966" at bounding box center [1254, 618] width 560 height 45
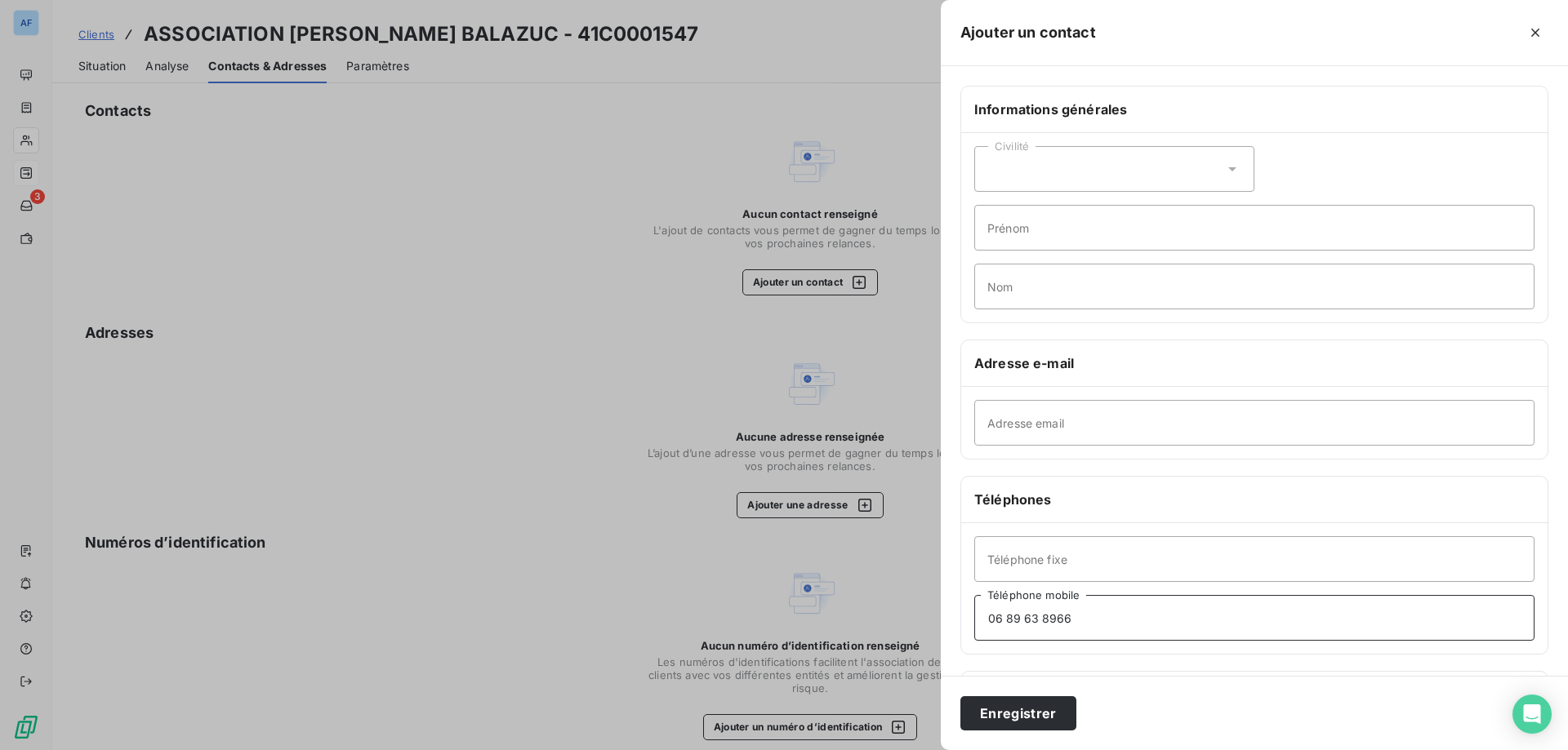
click at [1059, 620] on input "06 89 63 8966" at bounding box center [1254, 618] width 560 height 45
type input "06 89 63 89 66"
click at [1050, 715] on button "Enregistrer" at bounding box center [1018, 714] width 116 height 34
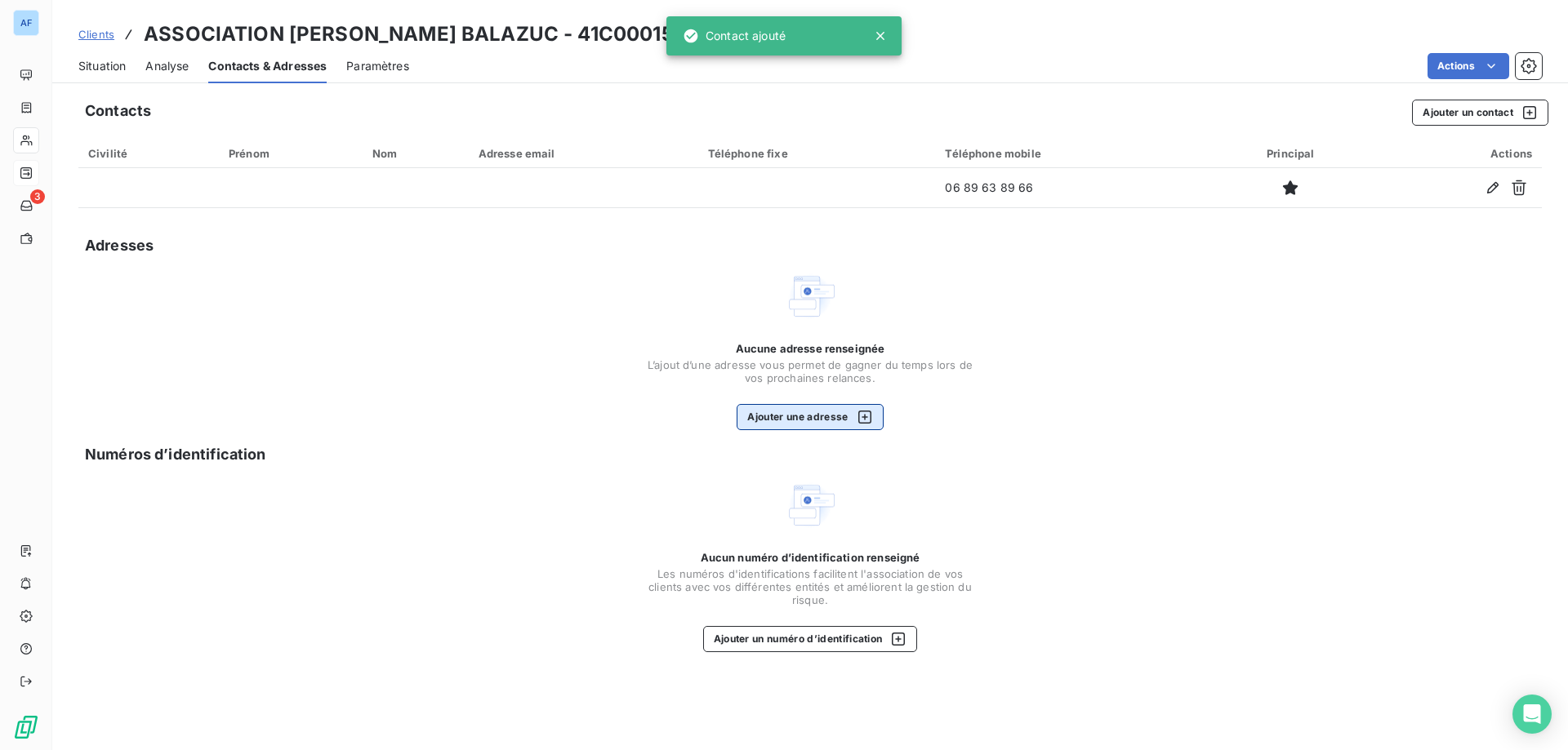
click at [773, 422] on button "Ajouter une adresse" at bounding box center [809, 417] width 146 height 26
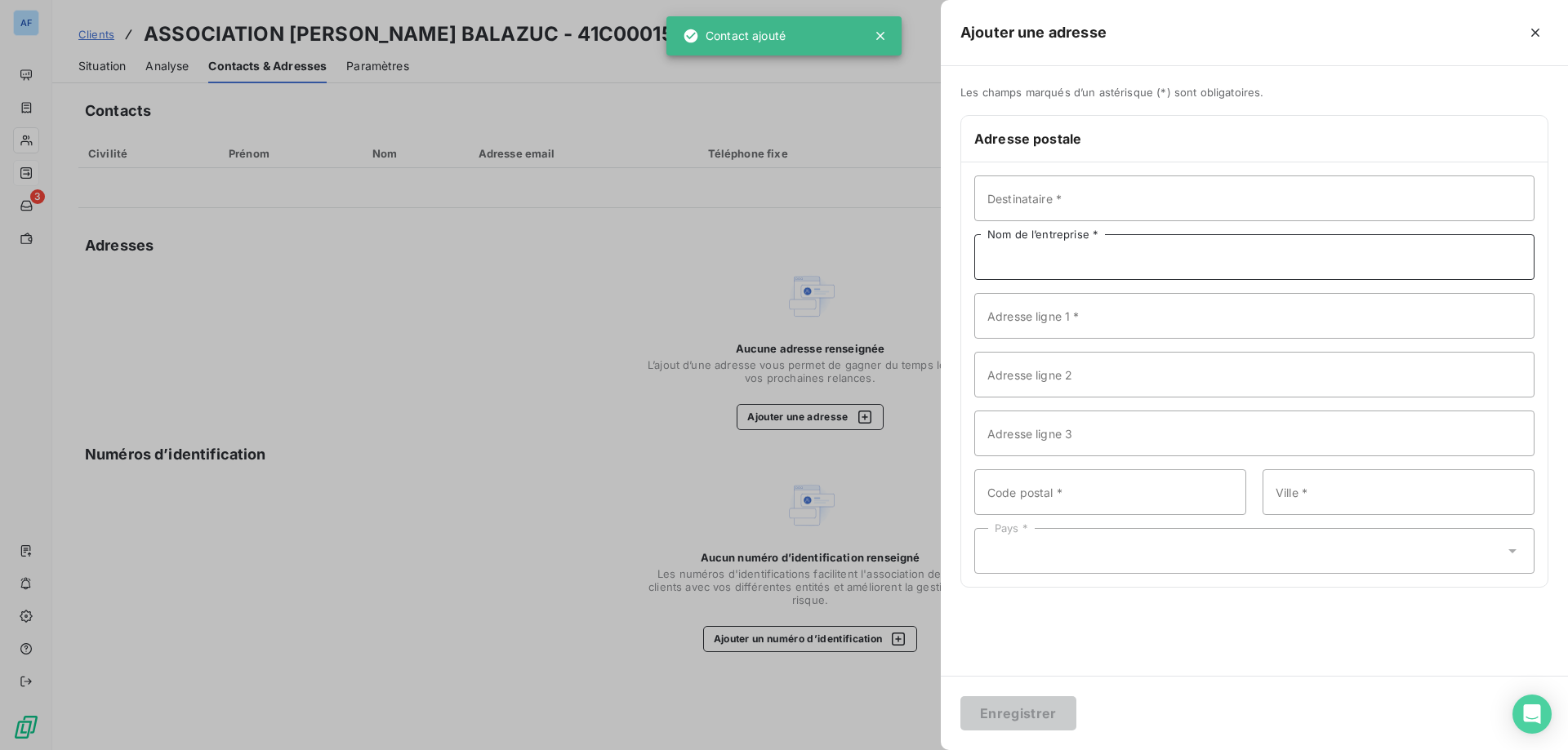
click at [1048, 258] on input "Nom de l’entreprise *" at bounding box center [1254, 257] width 560 height 45
paste input "ASSOCIATION DE CHASSE BALAZUC"
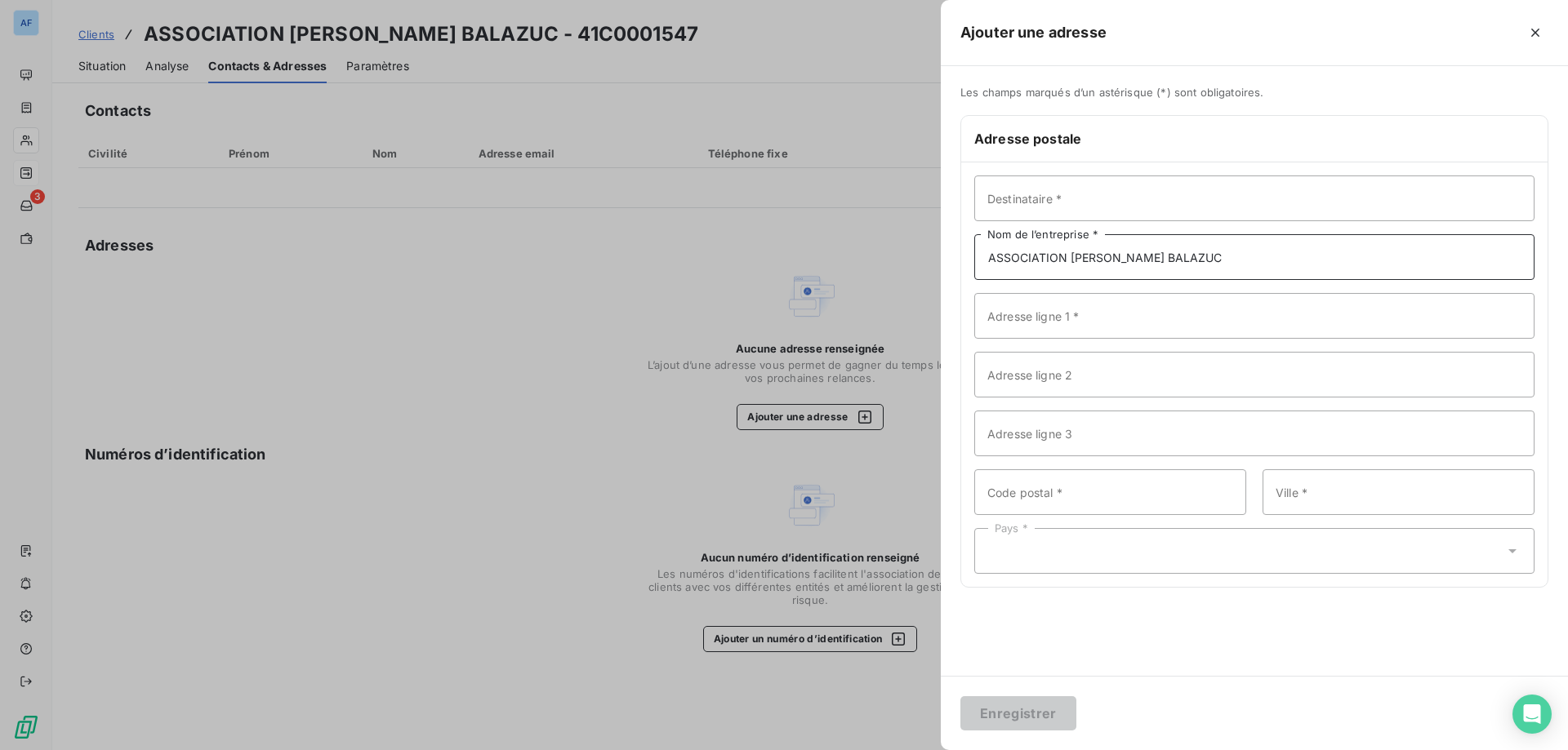
drag, startPoint x: 1130, startPoint y: 258, endPoint x: 1406, endPoint y: 267, distance: 276.1
click at [1403, 267] on input "ASSOCIATION DE CHASSE BALAZUC" at bounding box center [1254, 257] width 560 height 45
type input "ASSOCIATION DE CHASSE"
click at [1047, 320] on input "Adresse ligne 1 *" at bounding box center [1254, 316] width 560 height 45
type input "Mairie"
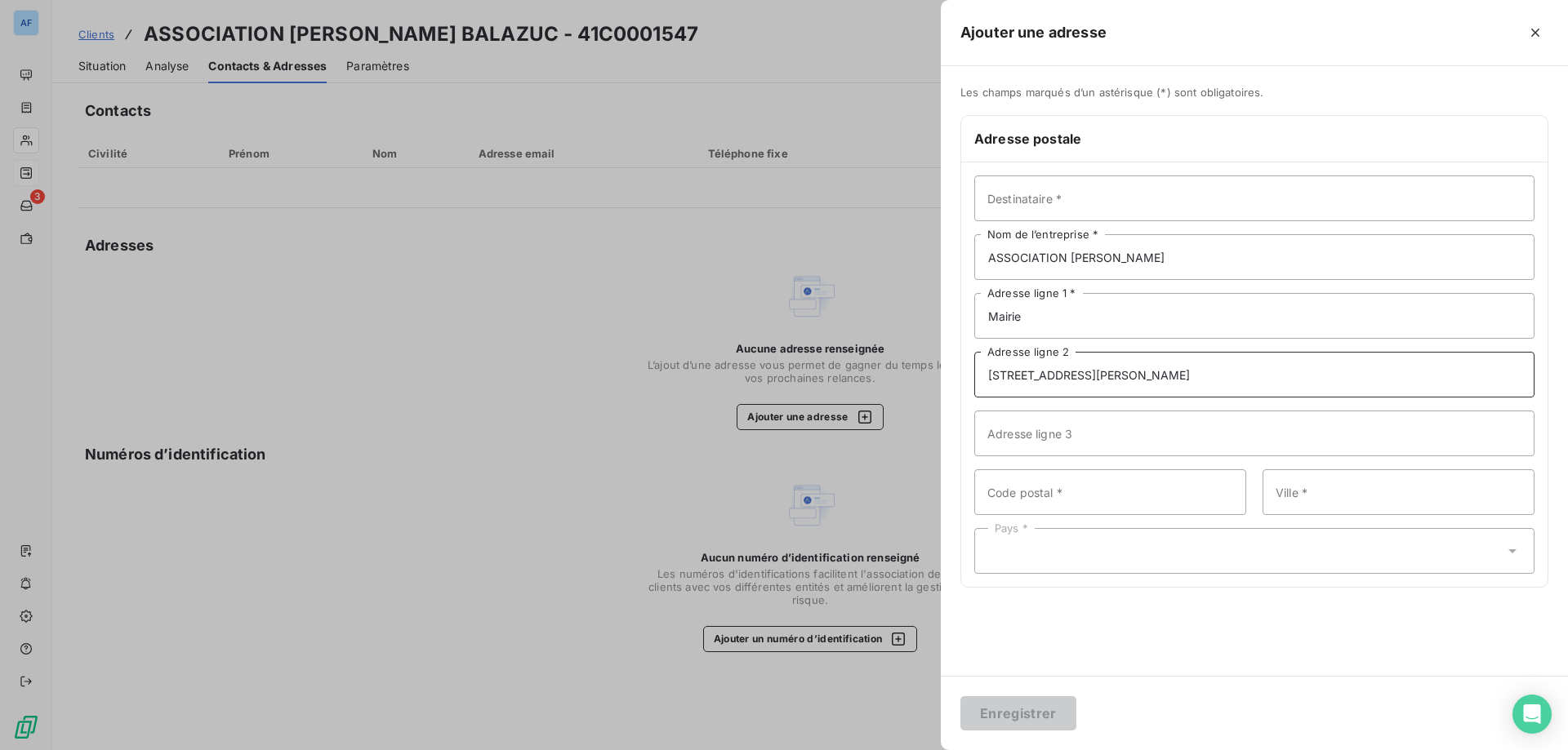
type input "19 Rue Guillaume Troubadour"
click at [1054, 499] on input "Code postal *" at bounding box center [1110, 492] width 272 height 45
type input "07120"
paste input "BALAZUC"
type input "BALAZUC"
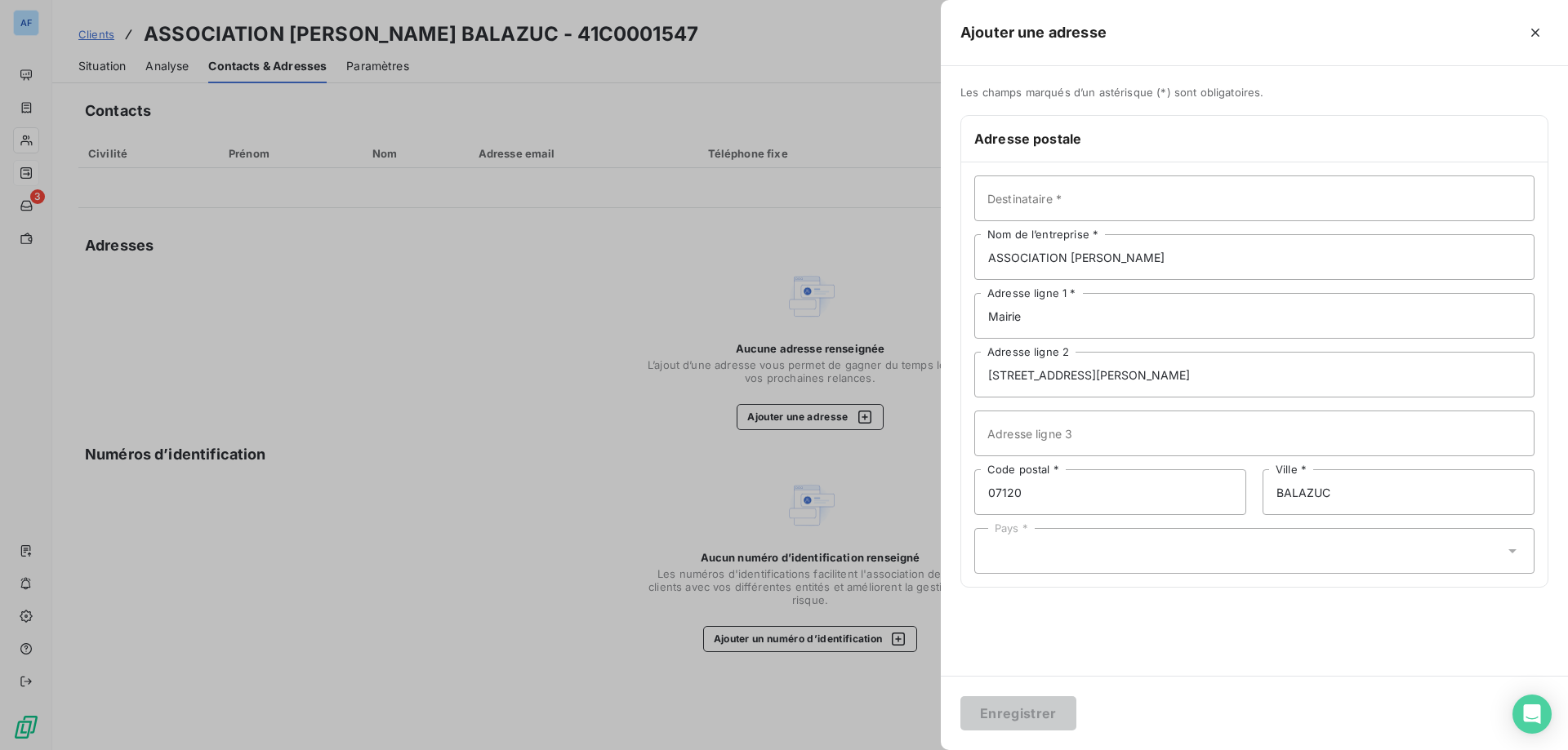
click at [1291, 552] on div "Pays *" at bounding box center [1254, 551] width 560 height 45
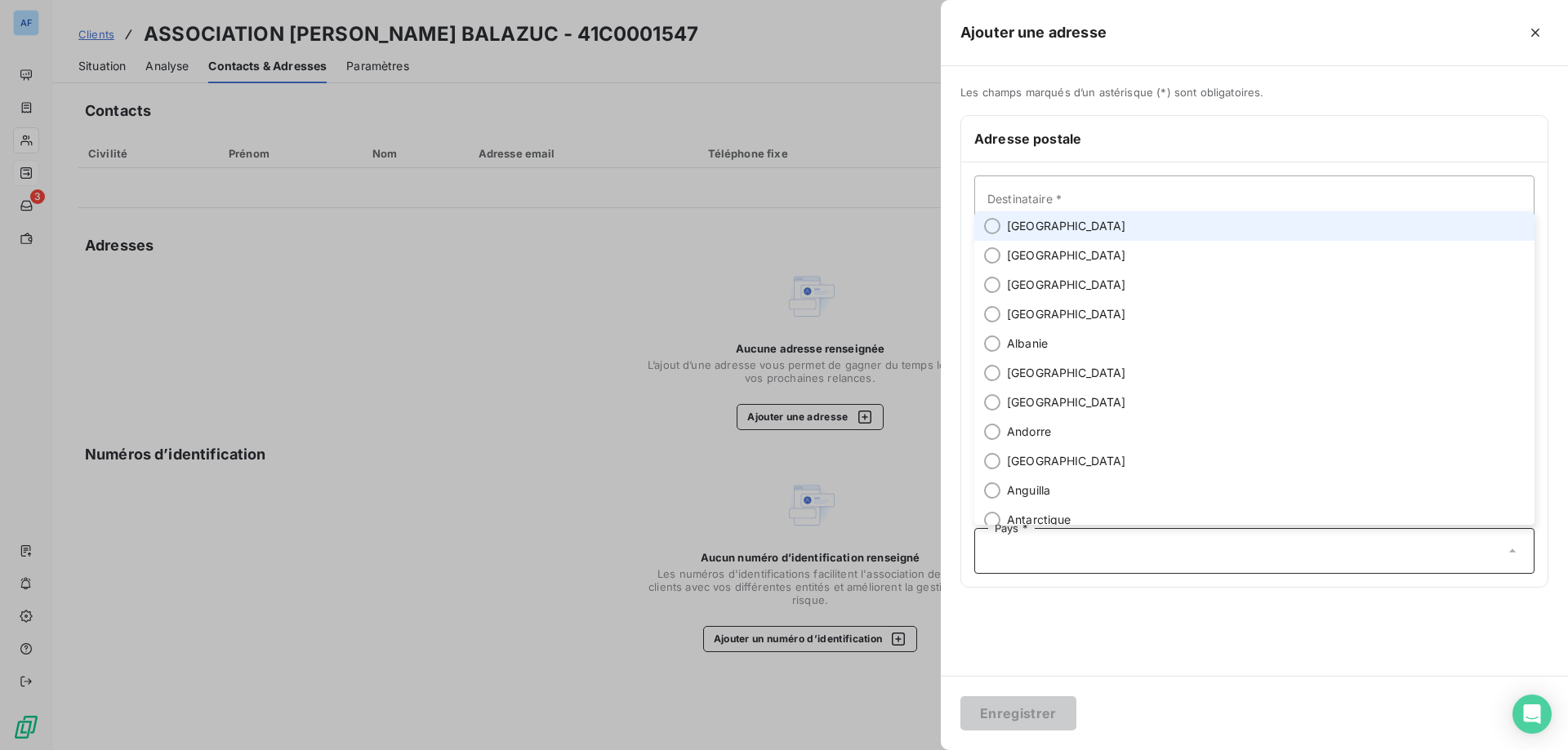
click at [1040, 229] on span "France" at bounding box center [1066, 226] width 119 height 16
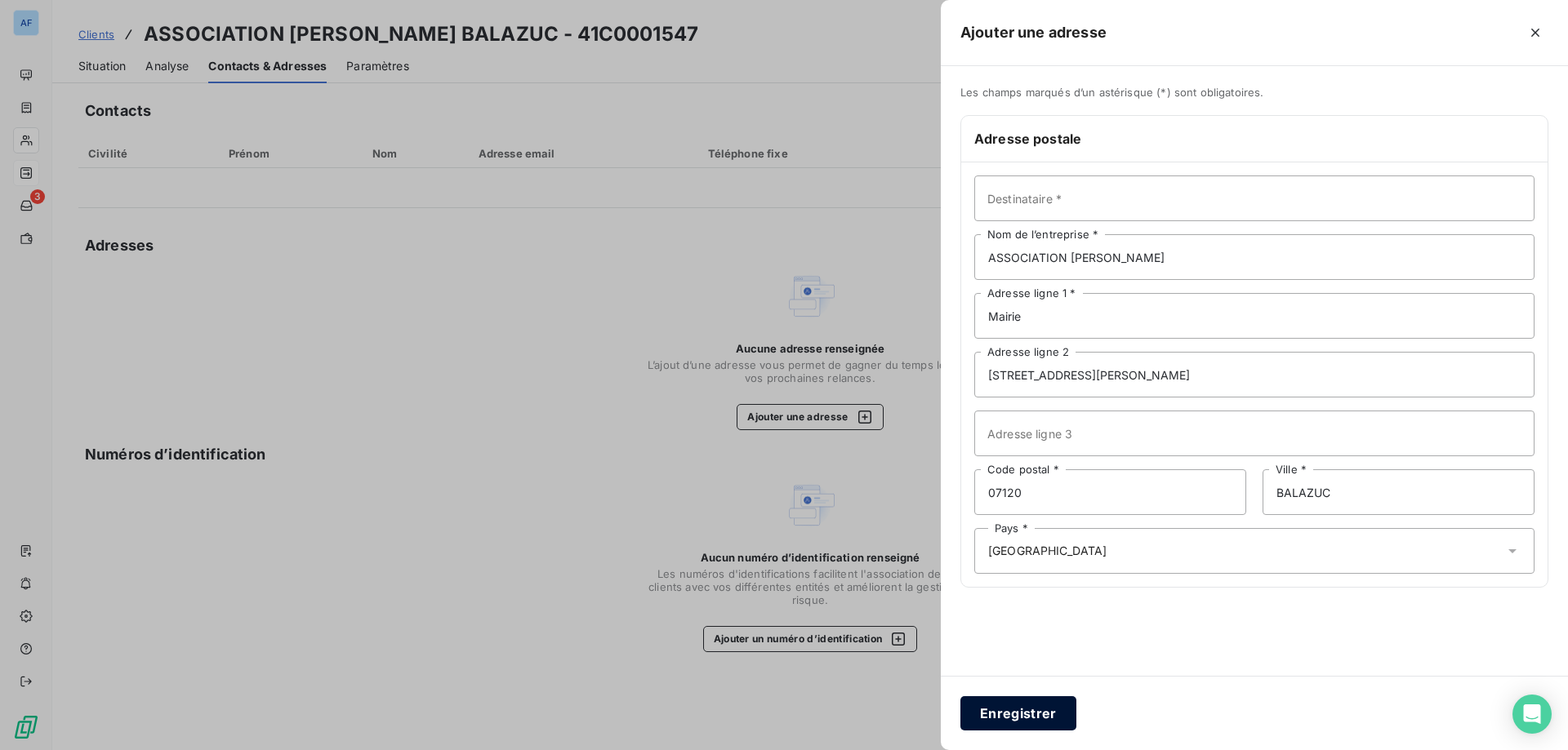
click at [1035, 707] on button "Enregistrer" at bounding box center [1018, 714] width 116 height 34
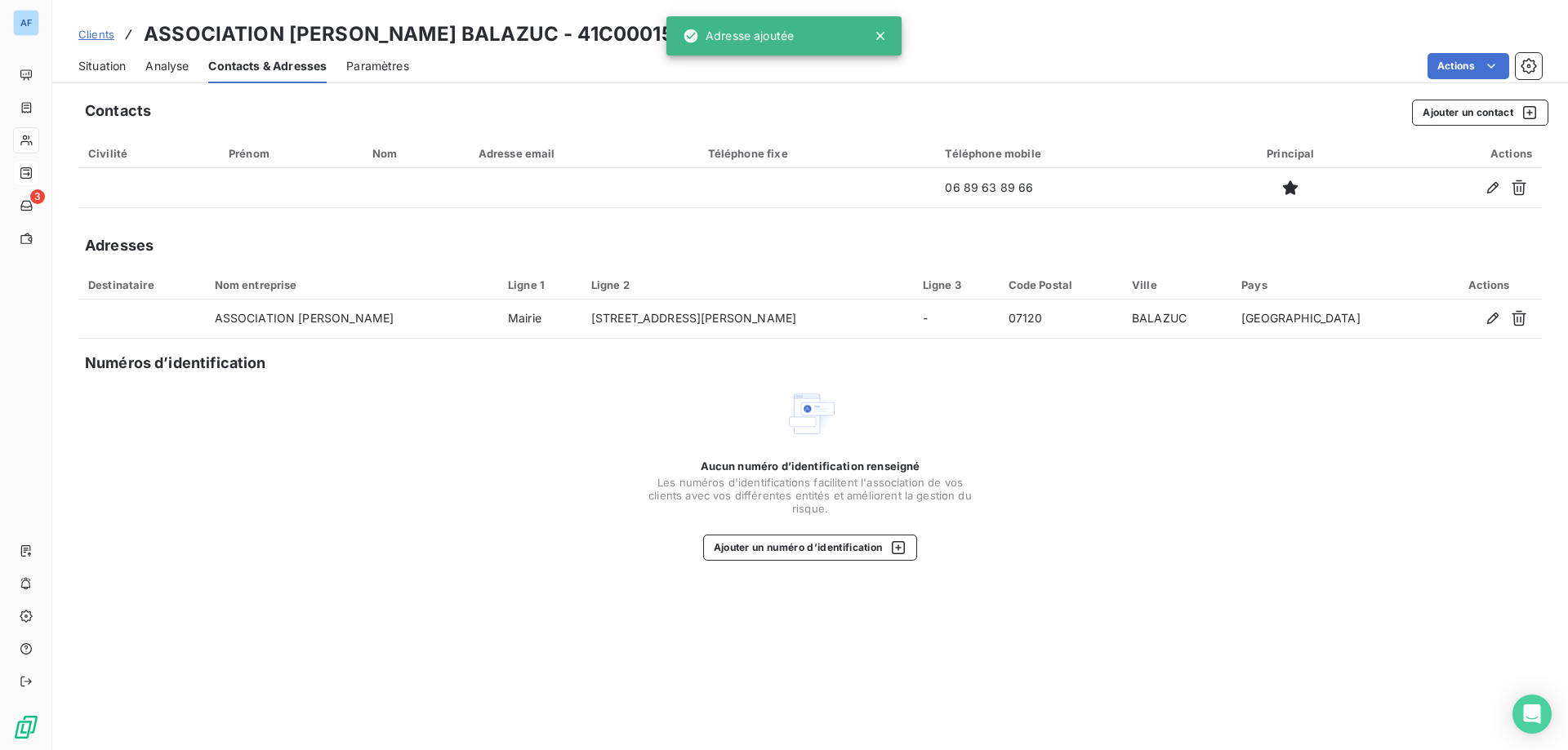
click at [127, 66] on div "Situation Analyse Contacts & Adresses Paramètres Actions" at bounding box center [810, 66] width 1515 height 34
click at [119, 72] on span "Situation" at bounding box center [102, 66] width 47 height 16
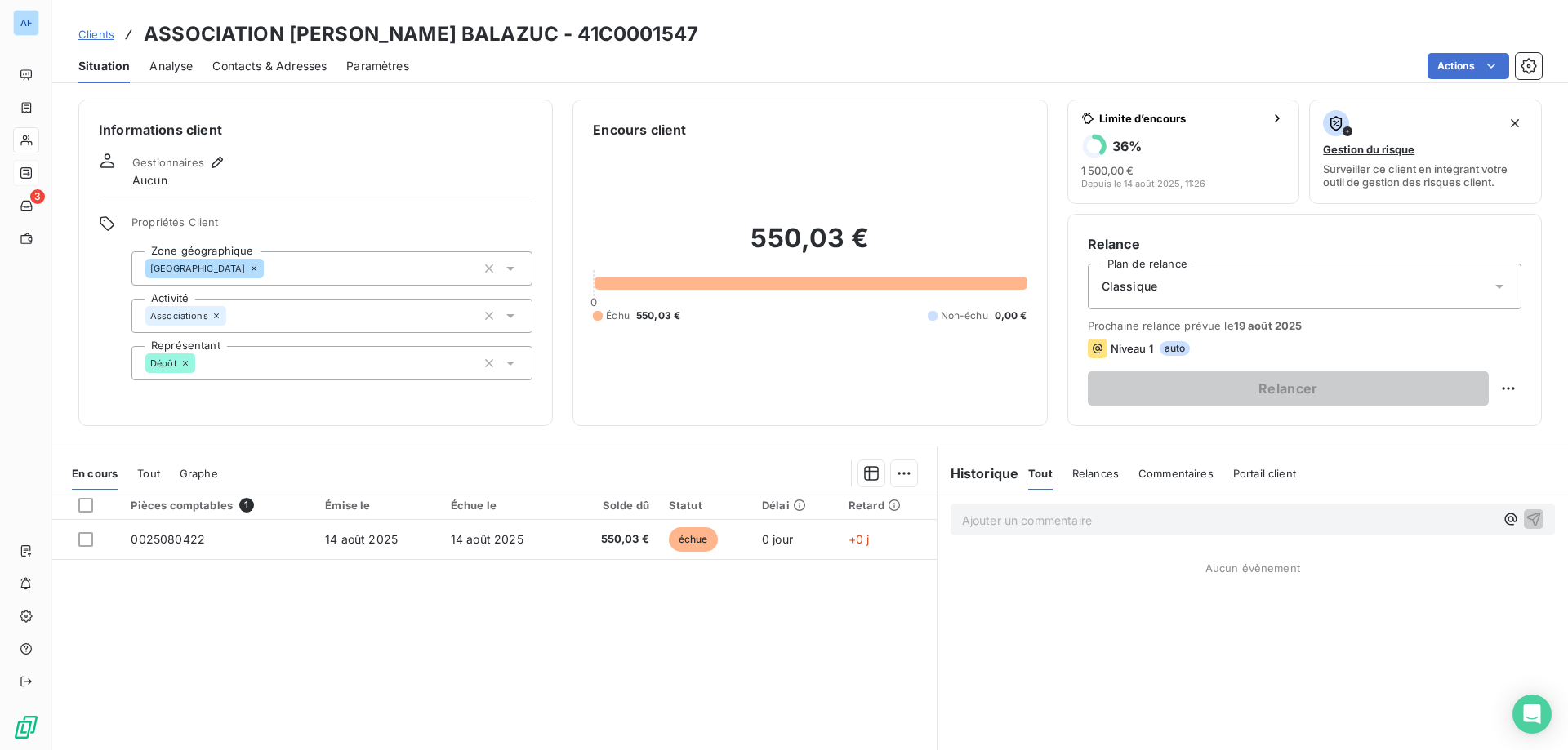
click at [92, 29] on span "Clients" at bounding box center [96, 34] width 36 height 13
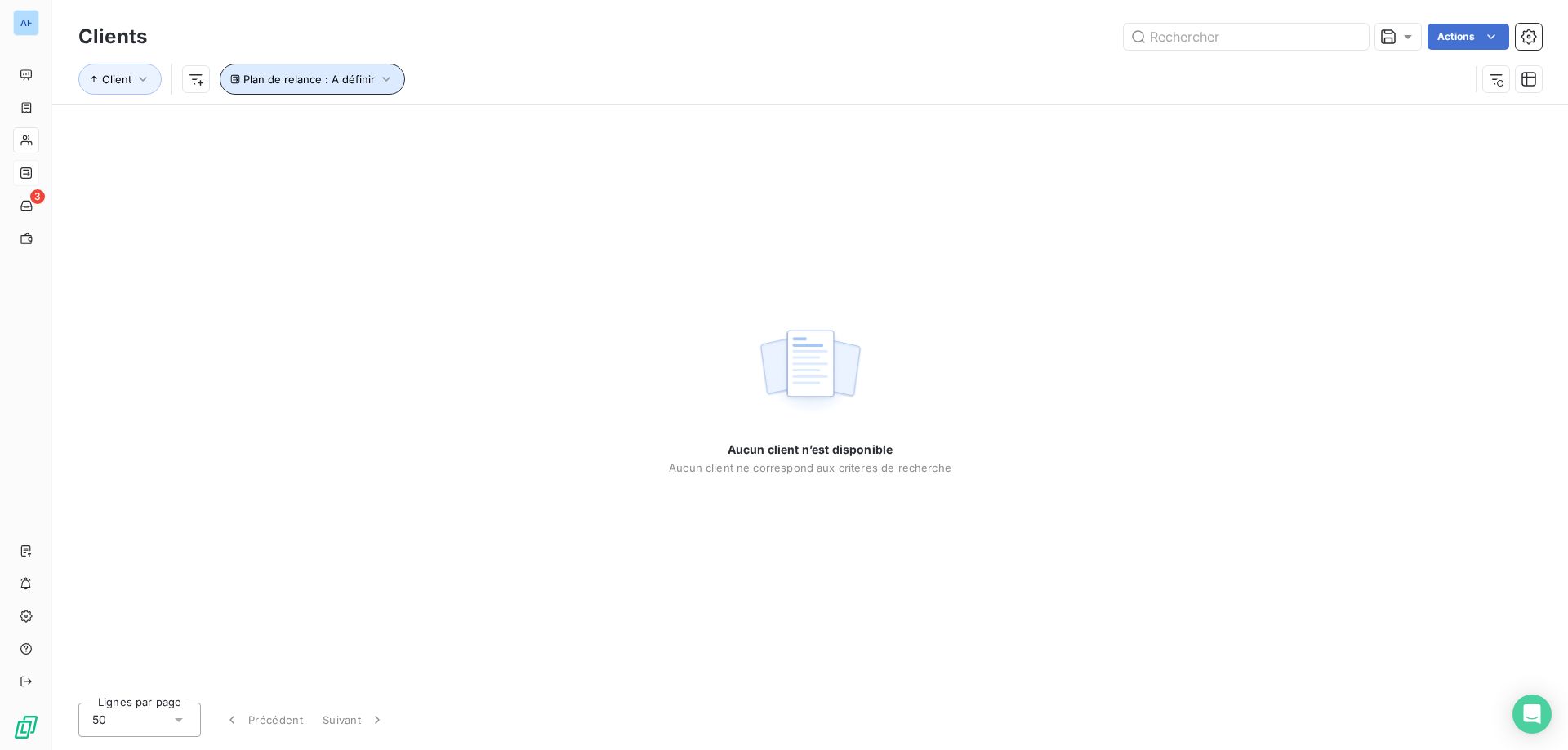
click at [325, 69] on button "Plan de relance : A définir" at bounding box center [312, 79] width 185 height 31
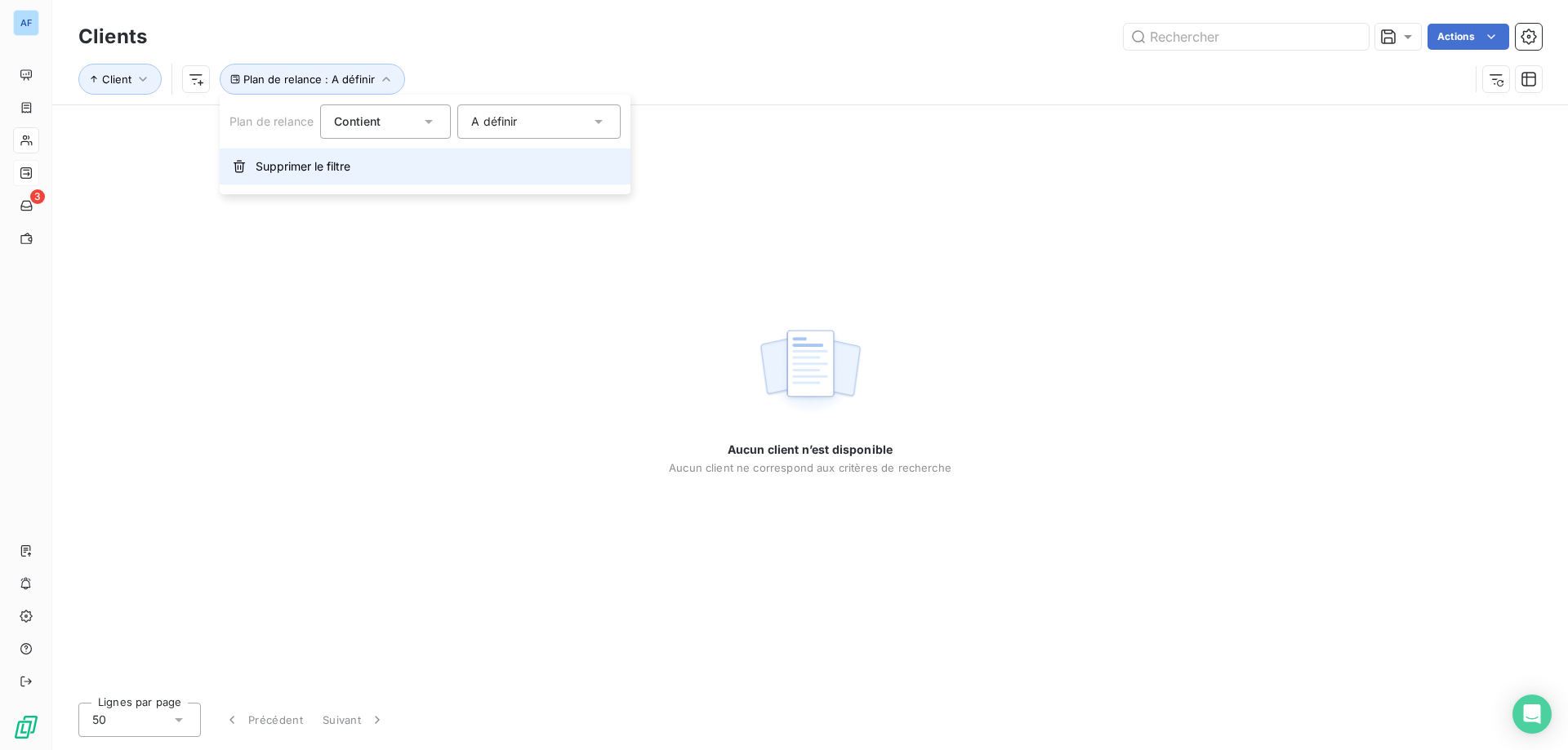
click at [311, 172] on span "Supprimer le filtre" at bounding box center [303, 167] width 94 height 16
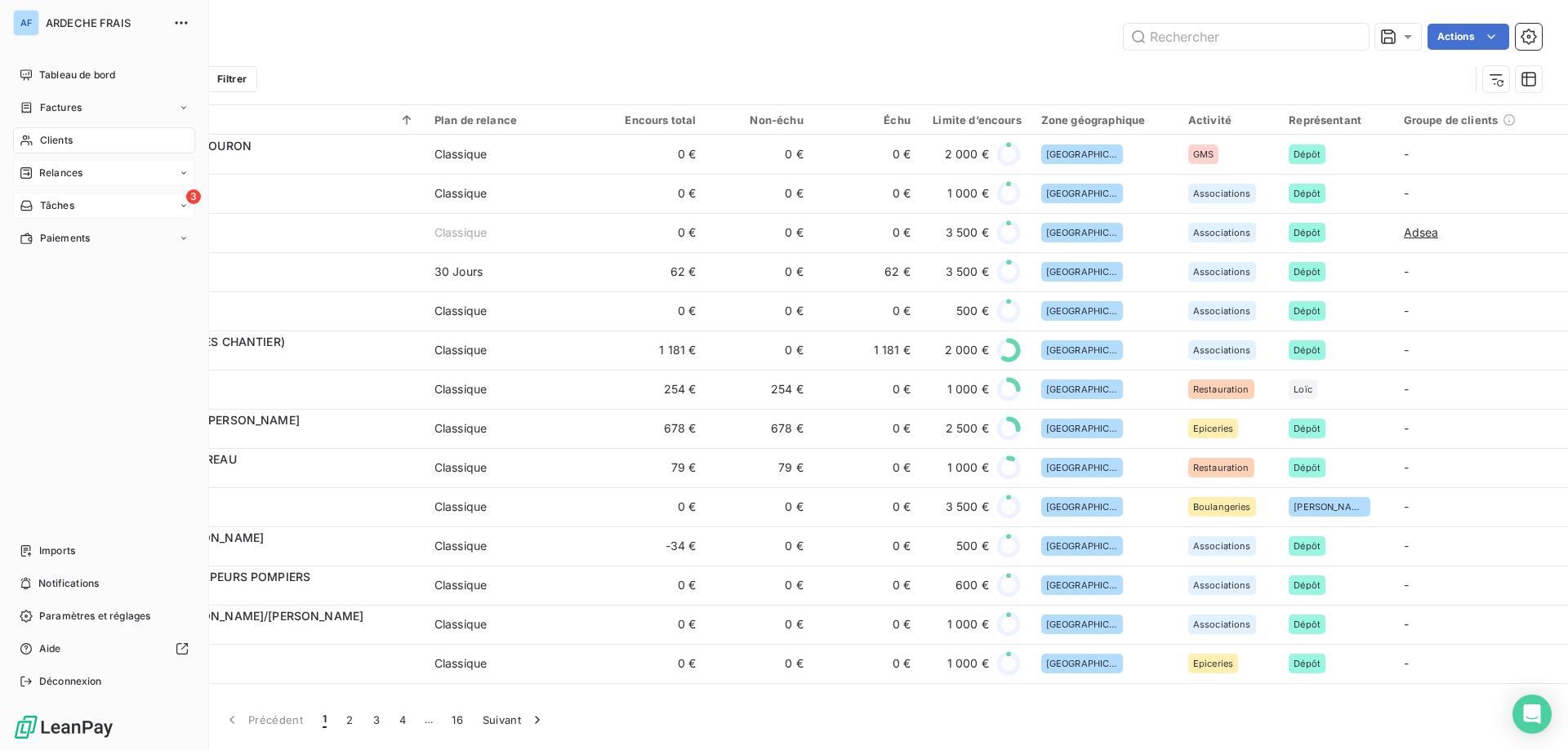
click at [34, 202] on div "Tâches" at bounding box center [47, 206] width 54 height 15
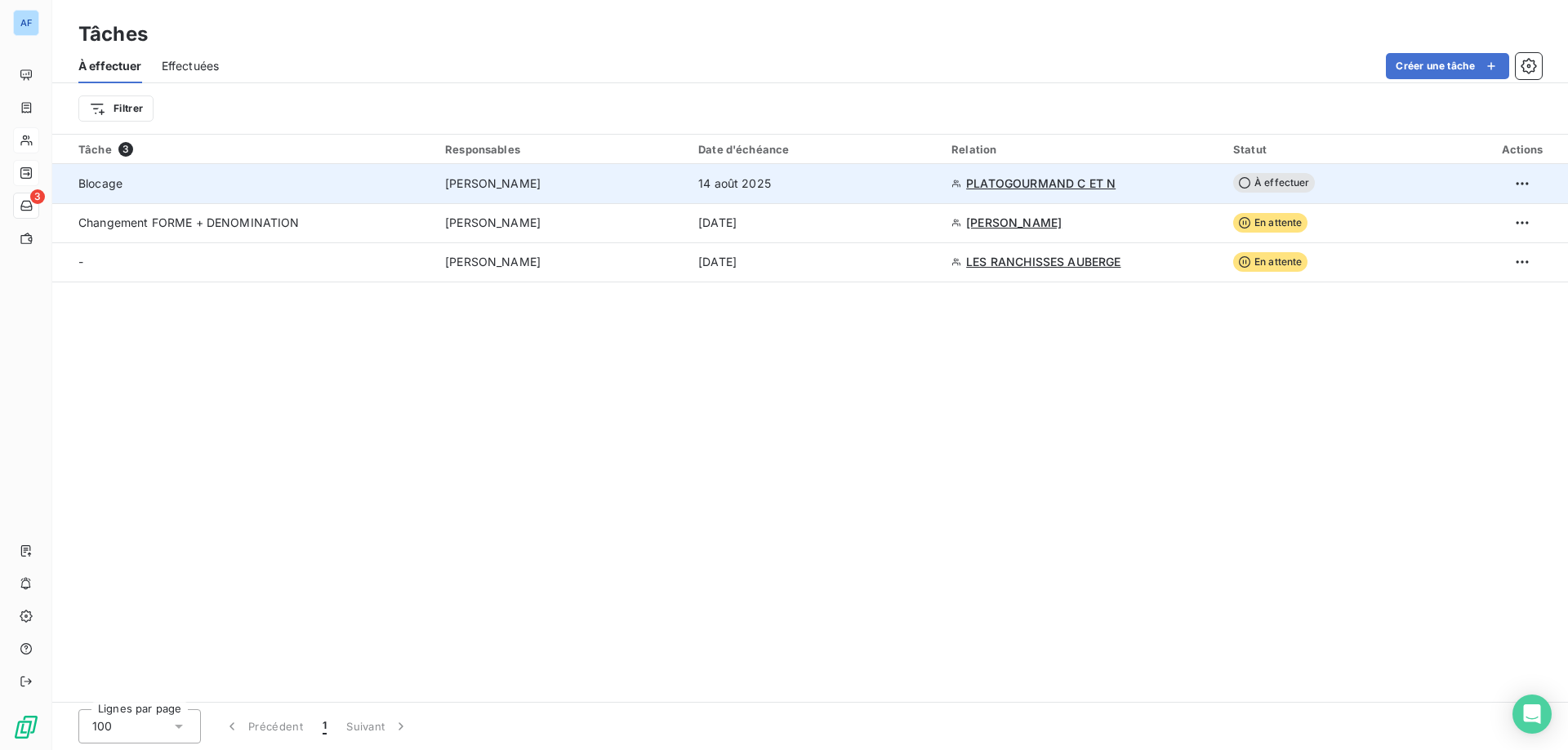
click at [611, 192] on td "Jennifer LIBESSART" at bounding box center [561, 183] width 253 height 39
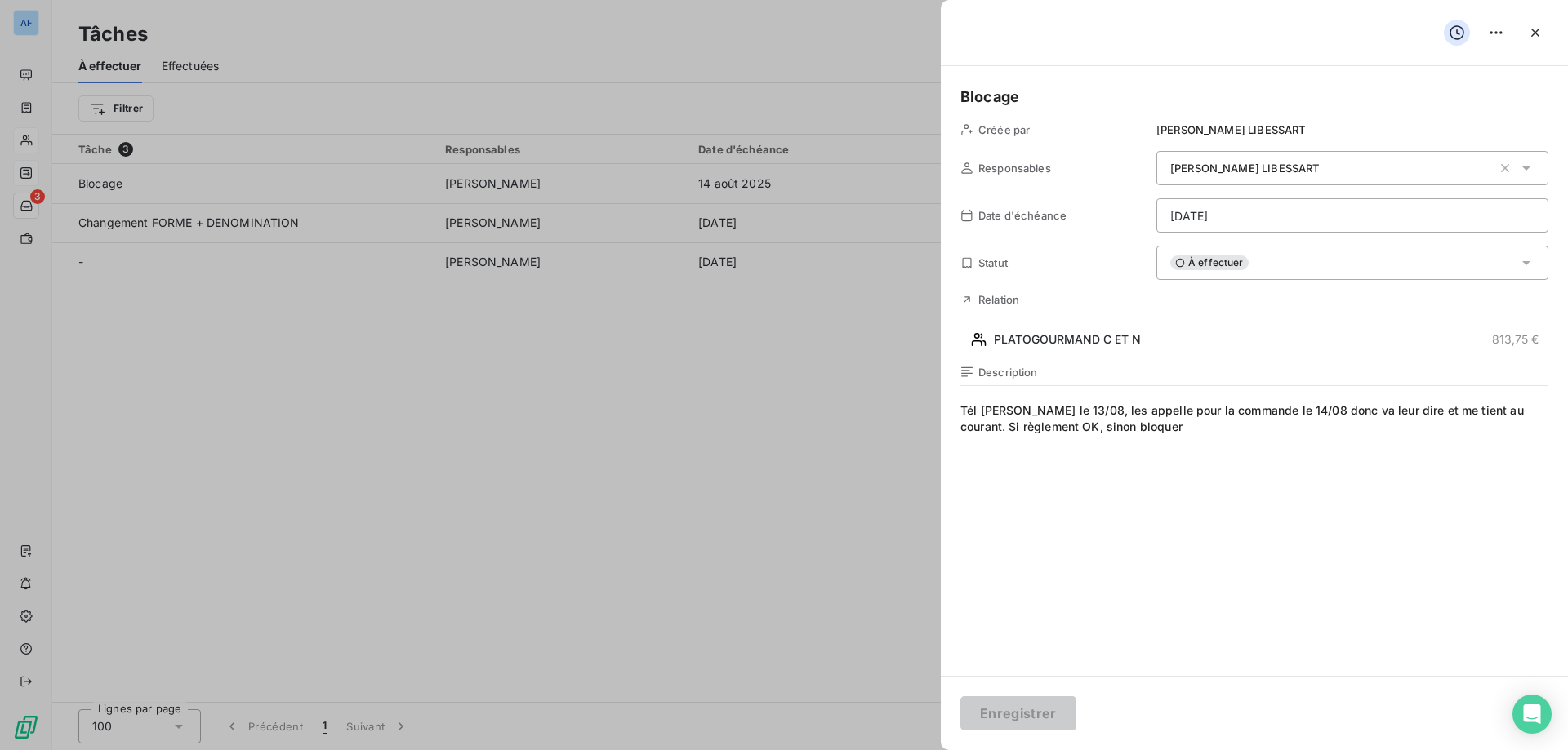
click at [1183, 437] on span "Tél Didier le 13/08, les appelle pour la commande le 14/08 donc va leur dire et…" at bounding box center [1254, 560] width 588 height 314
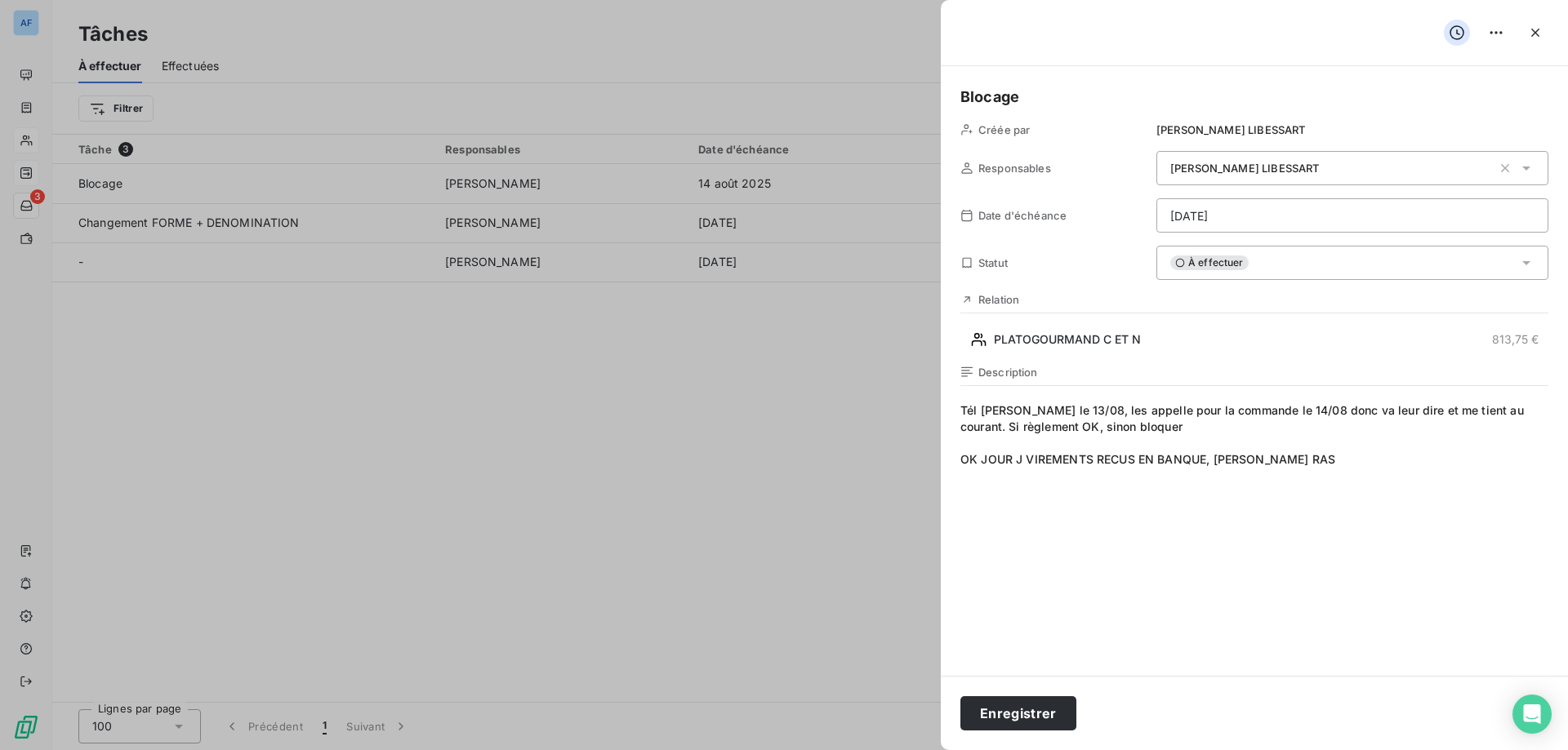
click at [1292, 266] on div "À effectuer" at bounding box center [1352, 263] width 392 height 34
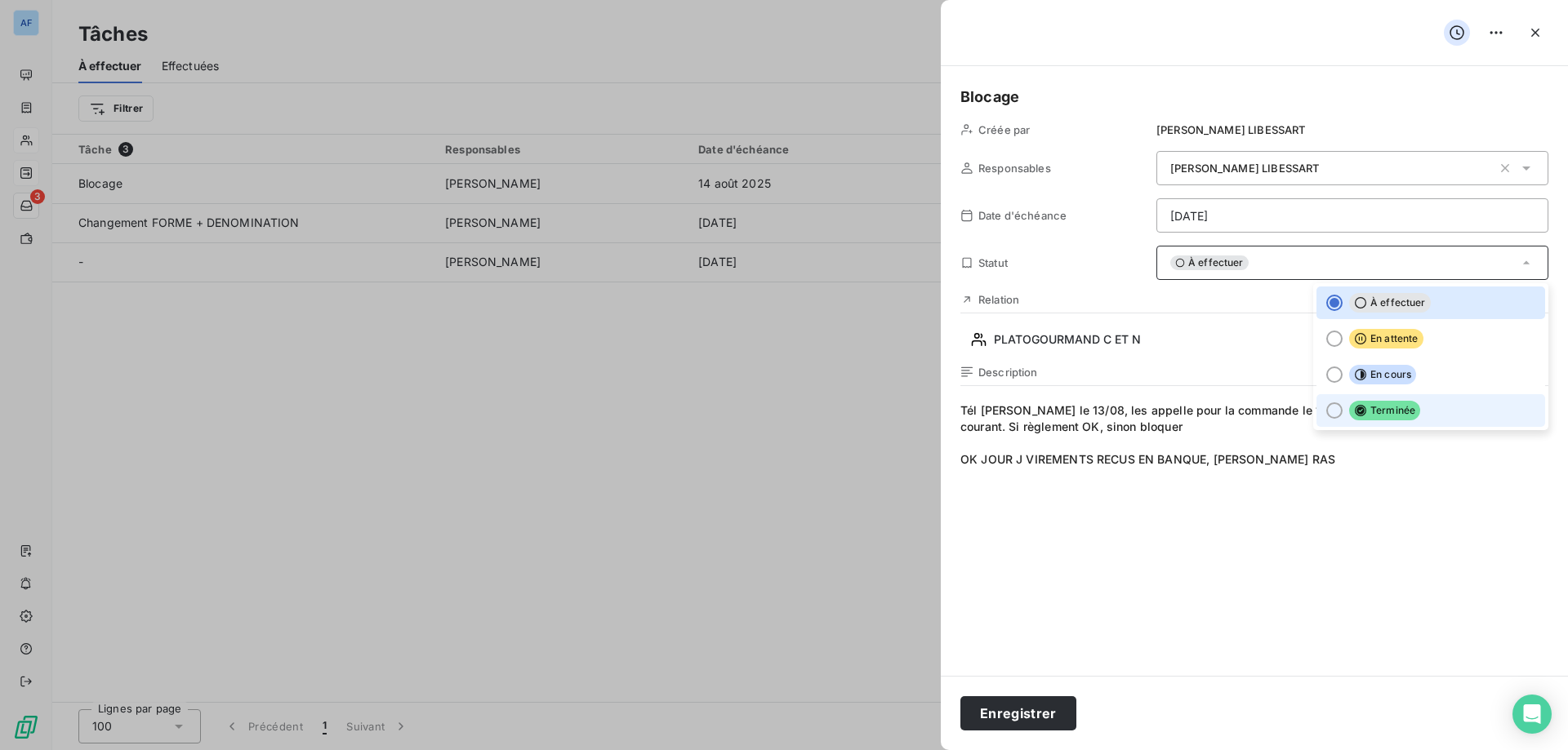
click at [1349, 407] on span "Terminée" at bounding box center [1384, 411] width 71 height 20
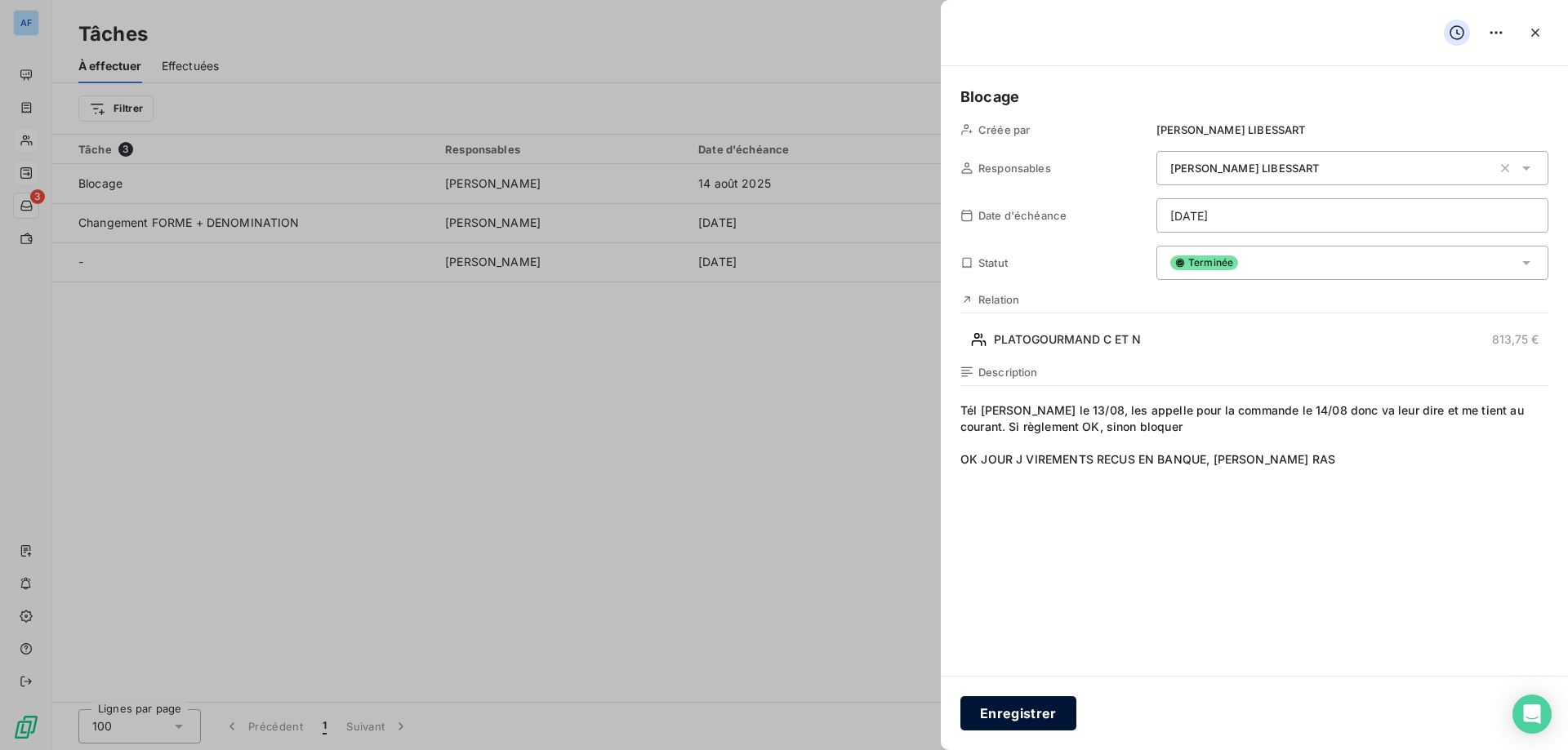
click at [1050, 712] on button "Enregistrer" at bounding box center [1018, 714] width 116 height 34
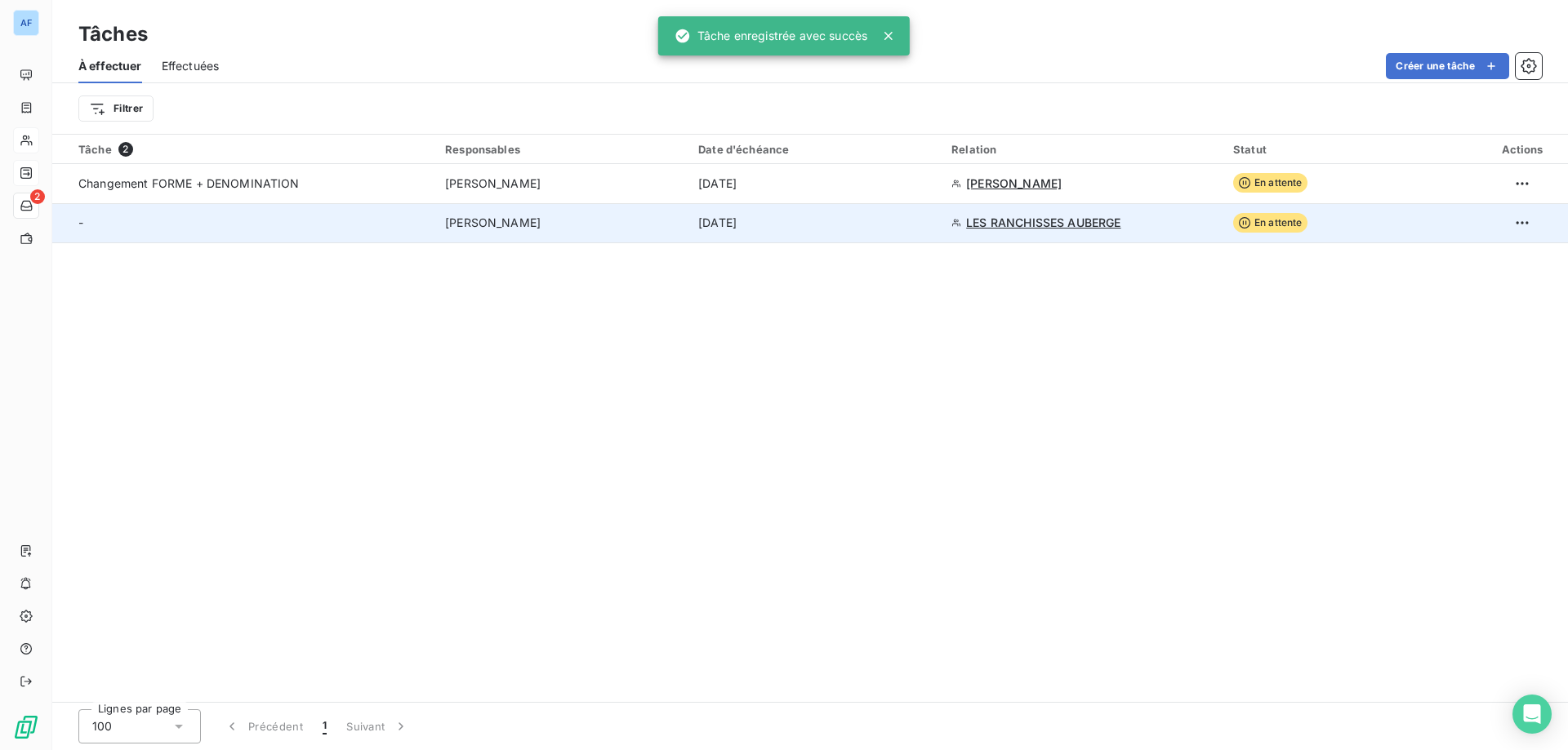
click at [736, 229] on span "6 oct. 2025" at bounding box center [717, 223] width 38 height 16
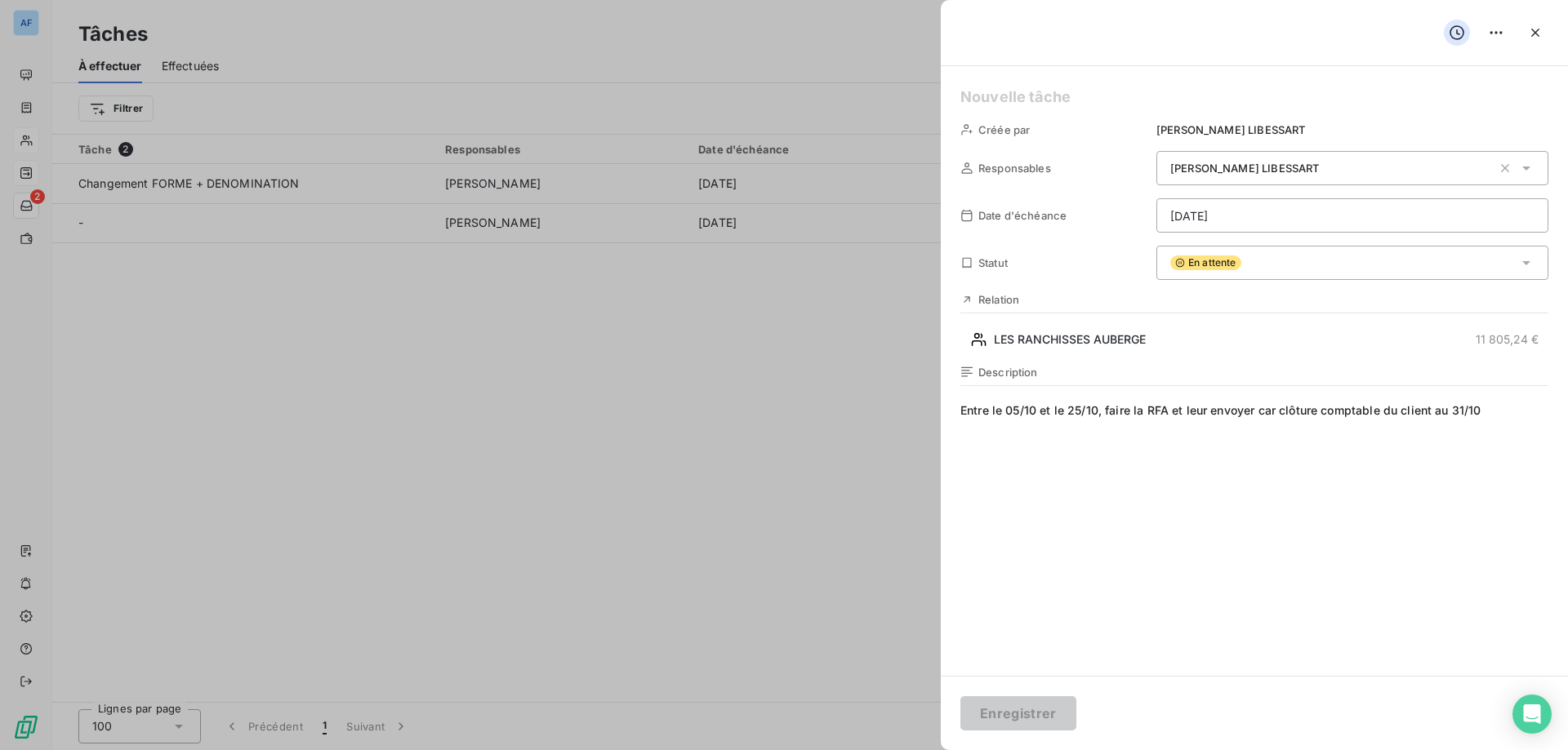
click at [1052, 94] on h5 at bounding box center [1254, 97] width 588 height 23
click at [1046, 709] on button "Enregistrer" at bounding box center [1018, 714] width 116 height 34
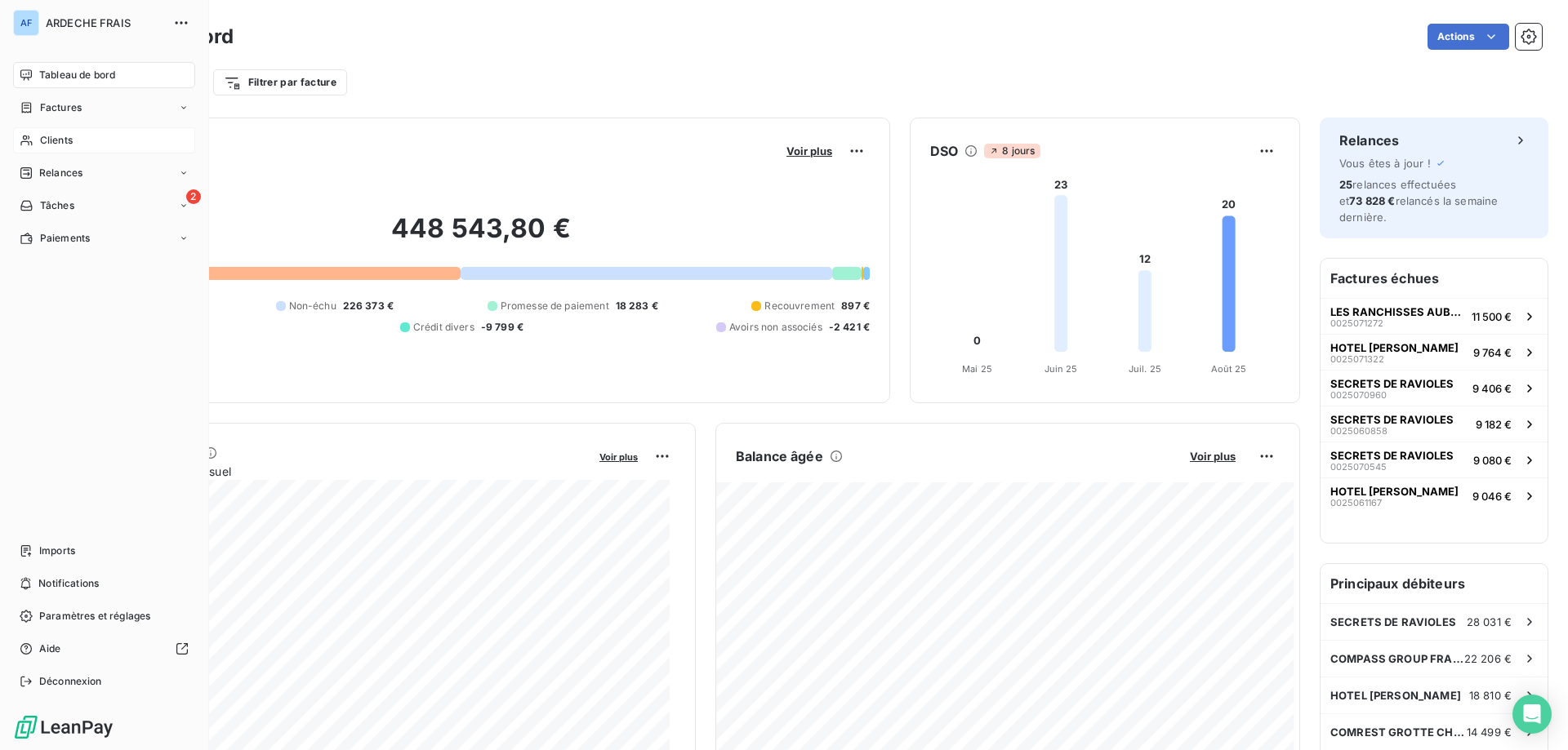
click at [30, 140] on icon at bounding box center [26, 141] width 14 height 13
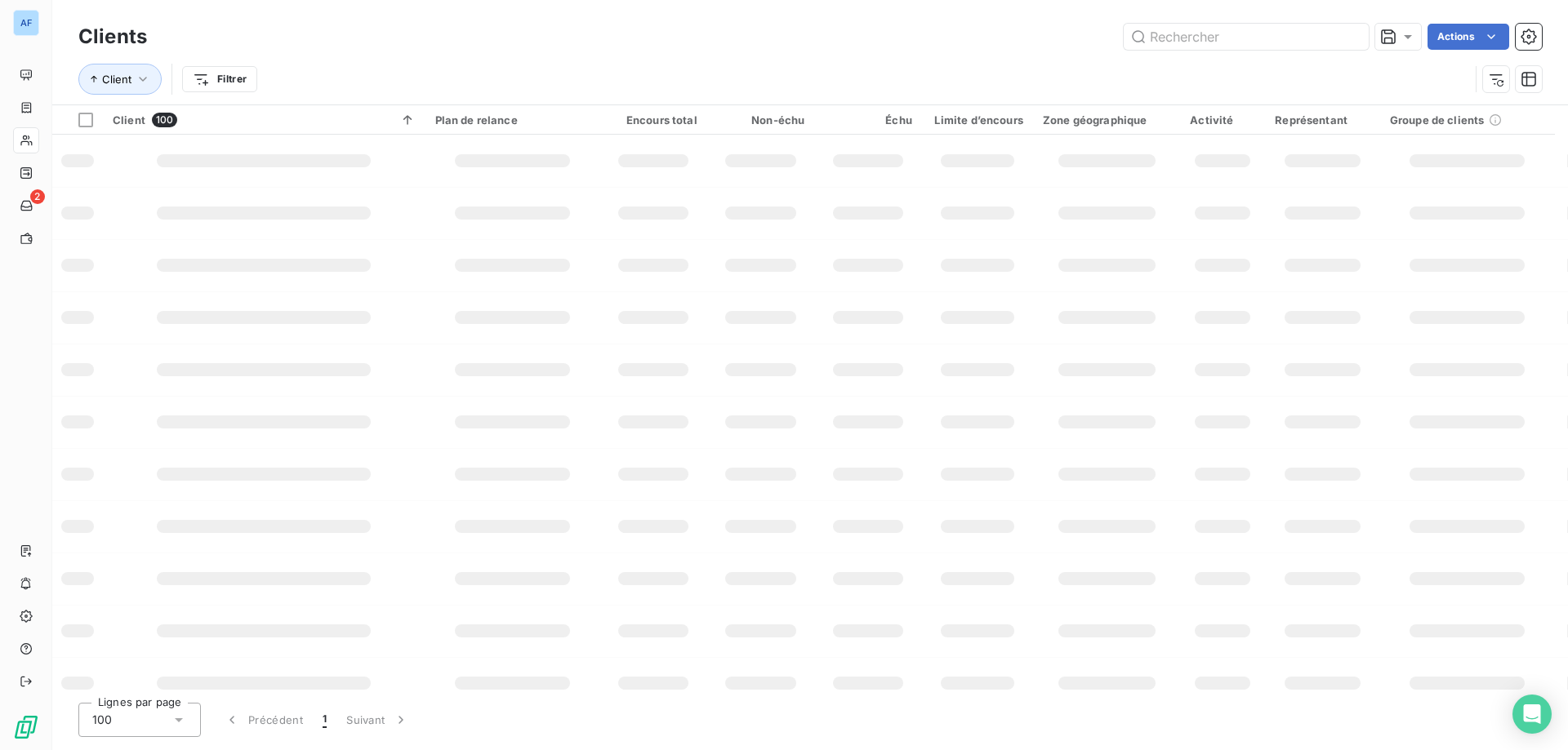
click at [141, 716] on div "100" at bounding box center [139, 720] width 122 height 34
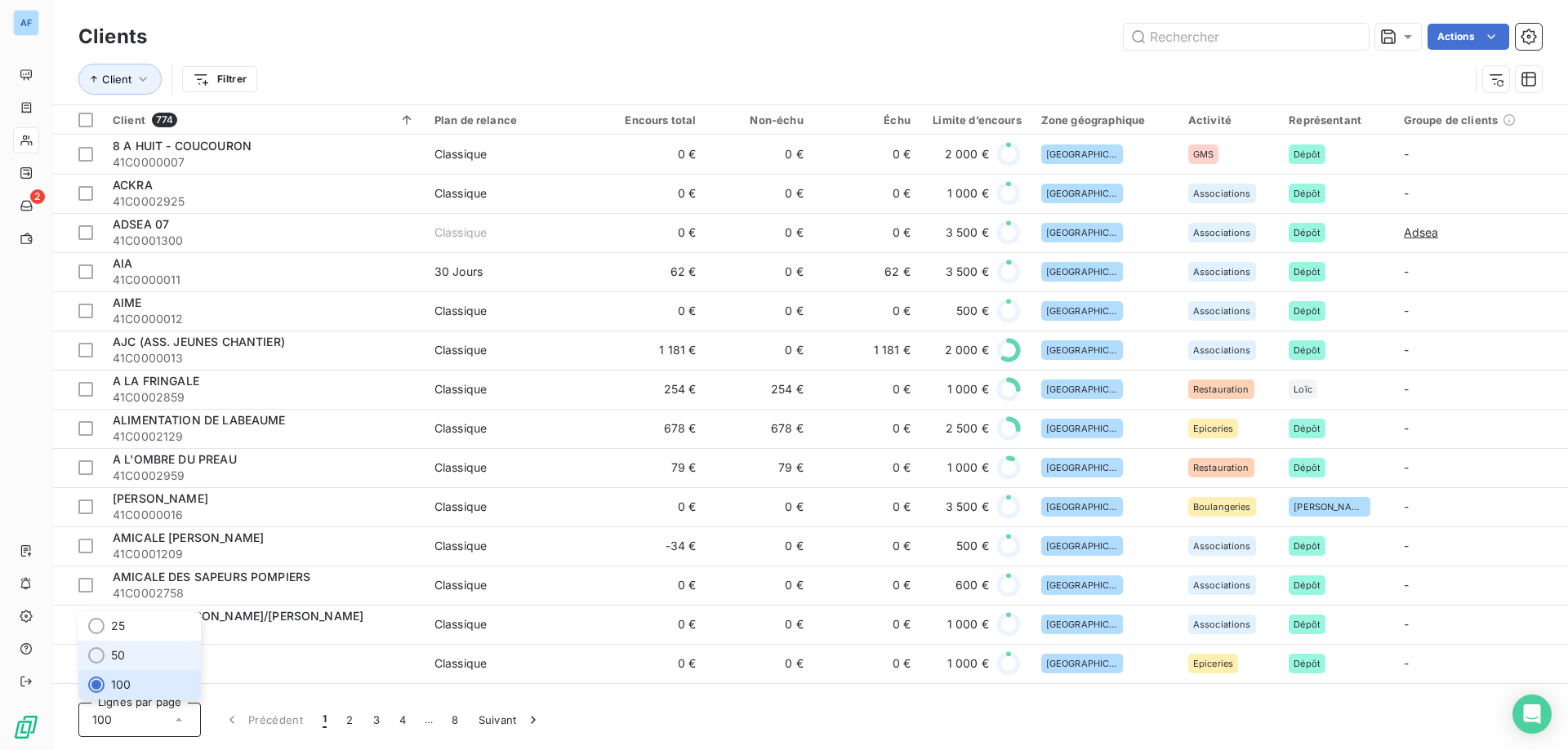
click at [119, 651] on span "50" at bounding box center [117, 656] width 14 height 16
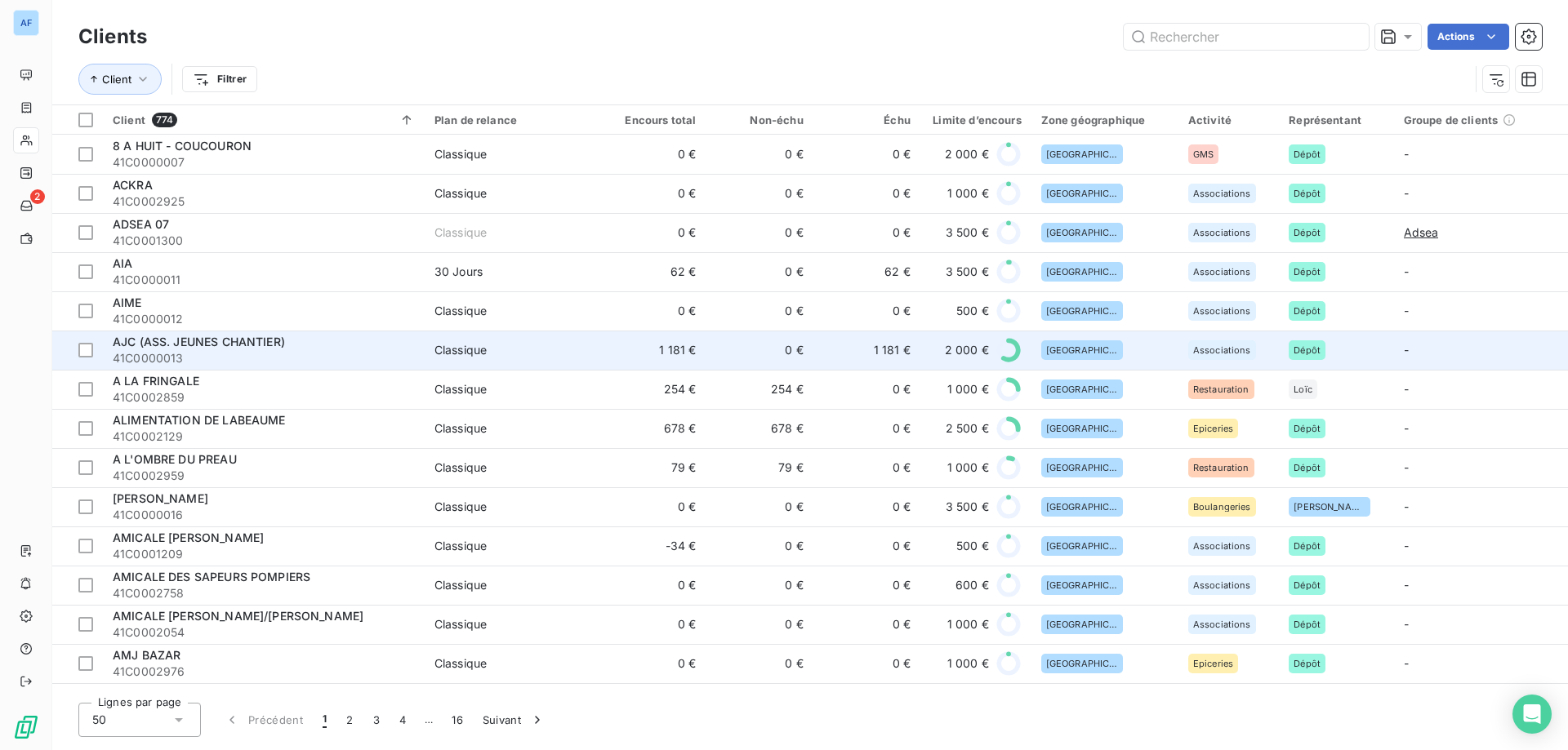
click at [848, 341] on td "1 181 €" at bounding box center [867, 350] width 107 height 39
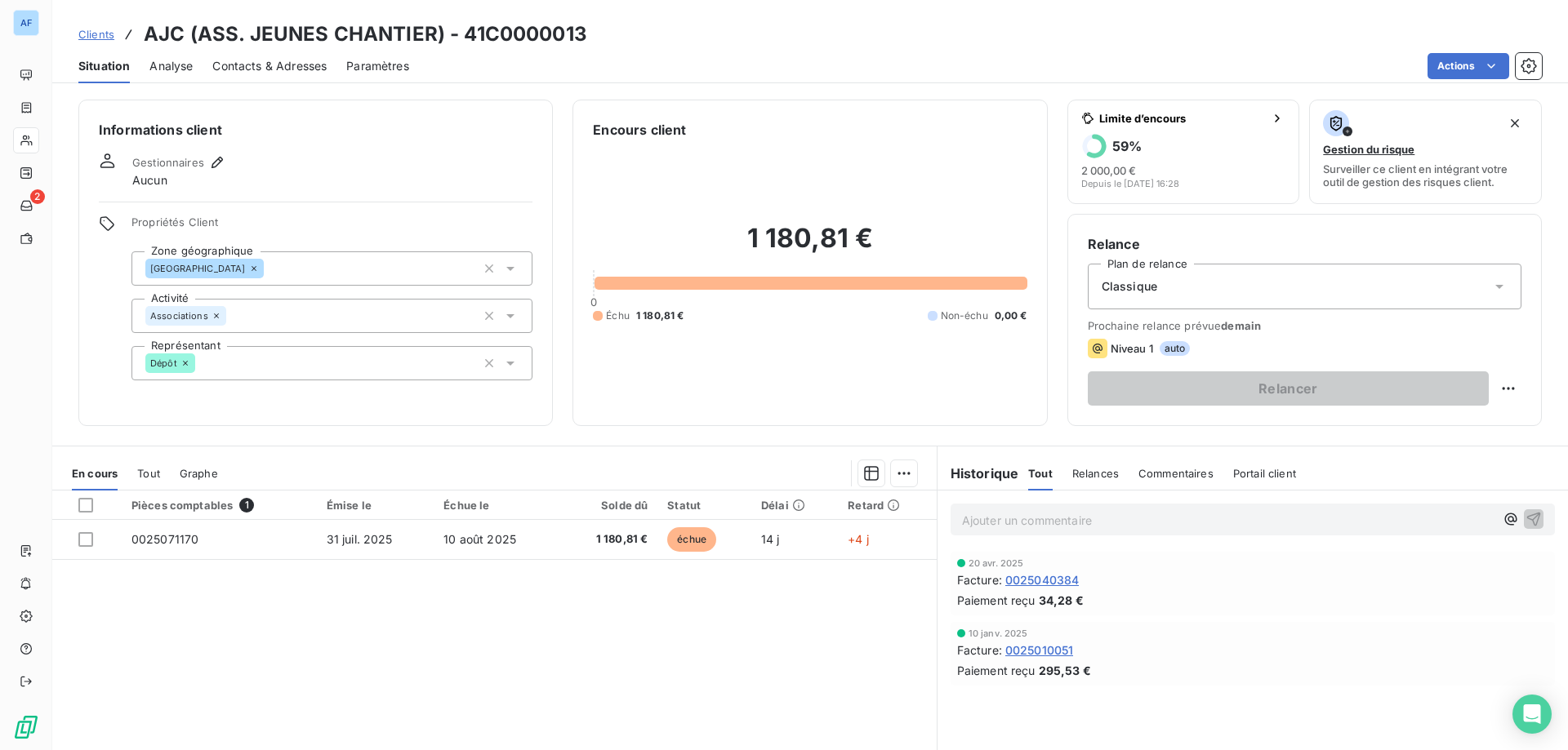
click at [94, 34] on span "Clients" at bounding box center [96, 34] width 36 height 13
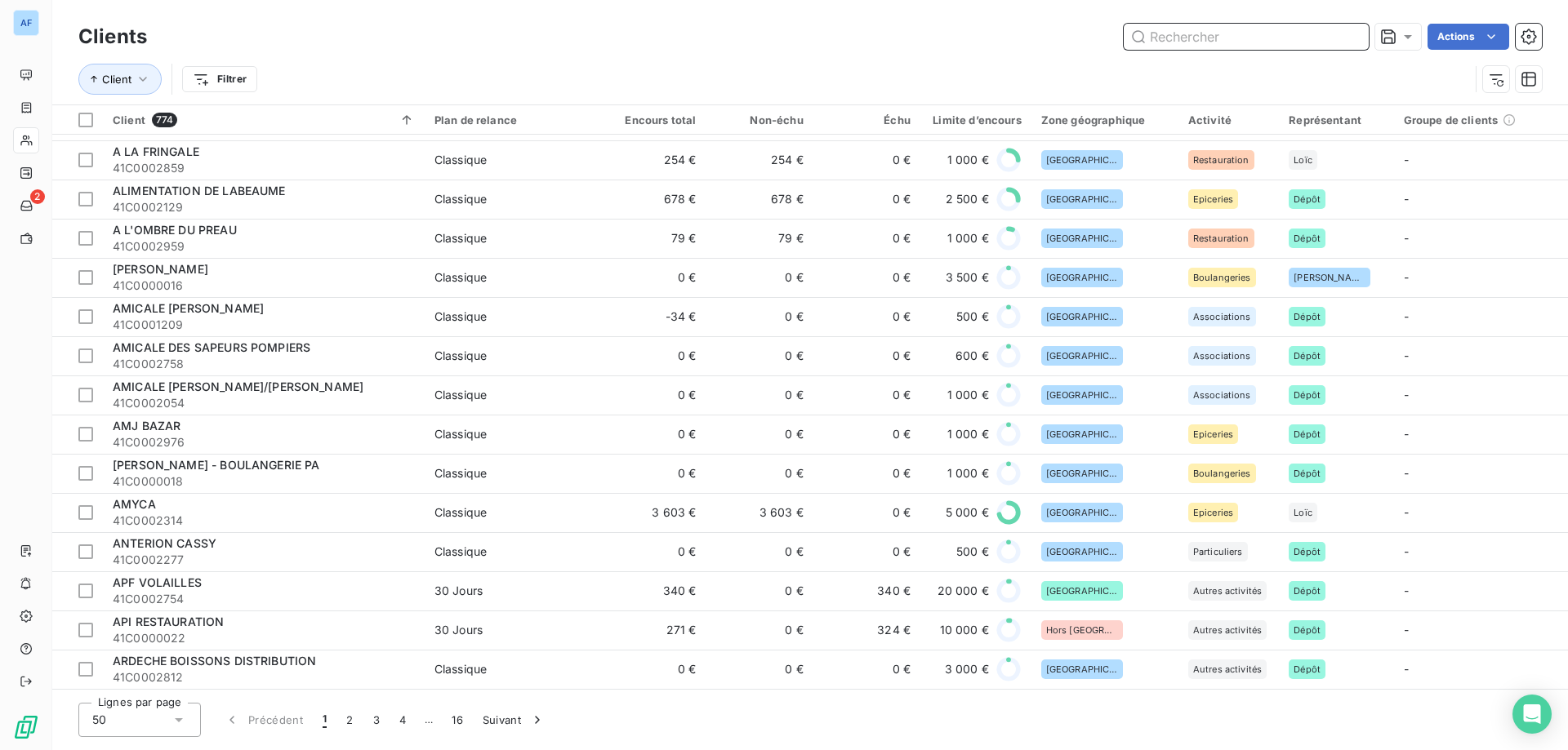
scroll to position [1405, 0]
